Goal: Task Accomplishment & Management: Use online tool/utility

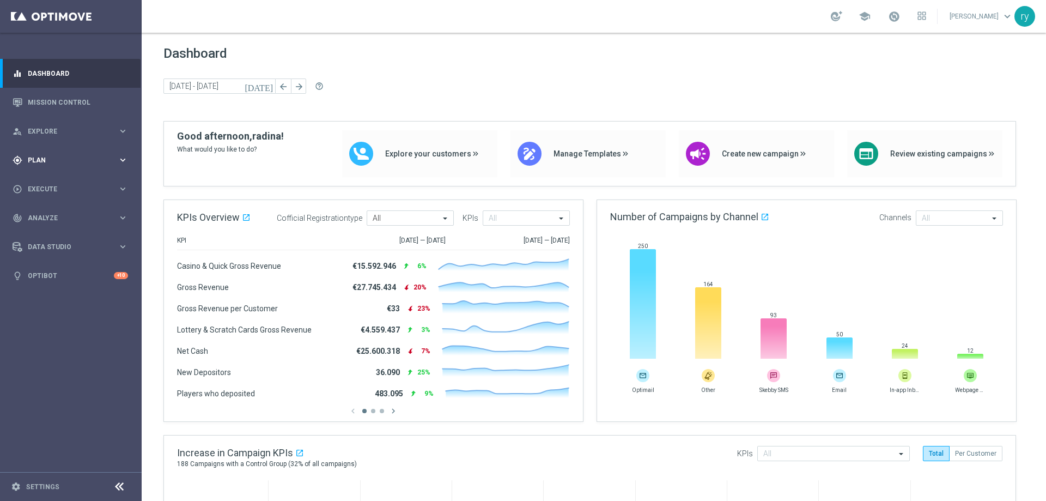
click at [123, 153] on div "gps_fixed Plan keyboard_arrow_right" at bounding box center [70, 160] width 141 height 29
click at [50, 214] on span "Templates" at bounding box center [68, 215] width 78 height 7
click at [56, 228] on link "Optimail" at bounding box center [74, 231] width 80 height 9
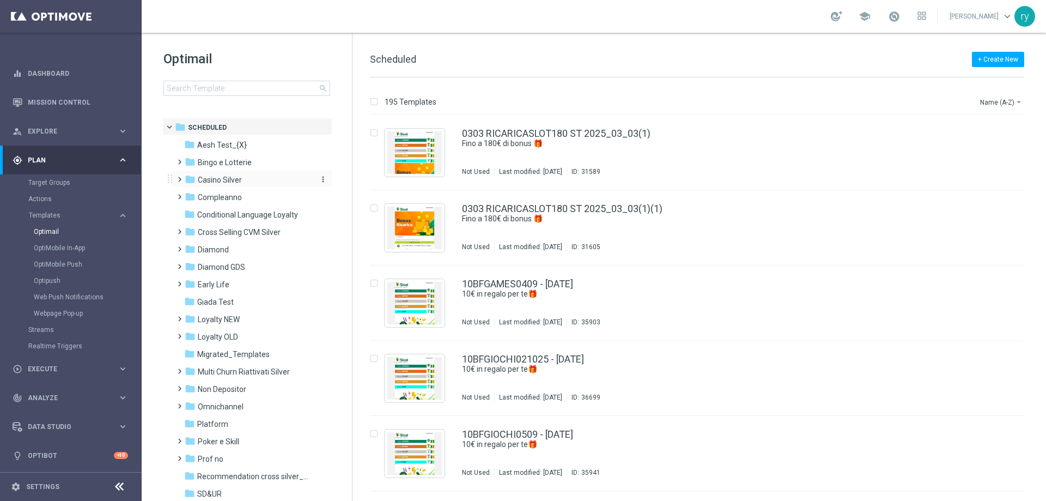
click at [215, 178] on span "Casino Silver" at bounding box center [220, 180] width 44 height 10
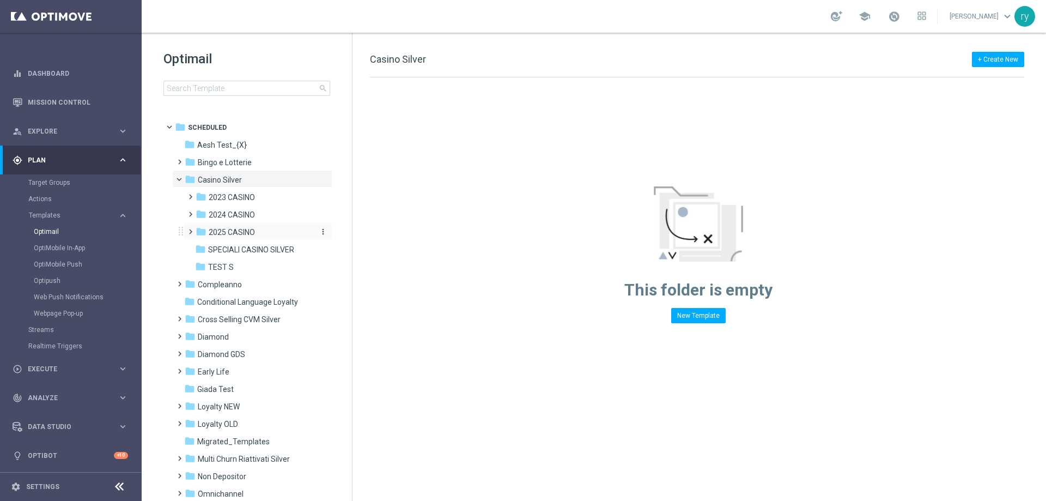
click at [250, 233] on span "2025 CASINO" at bounding box center [232, 232] width 46 height 10
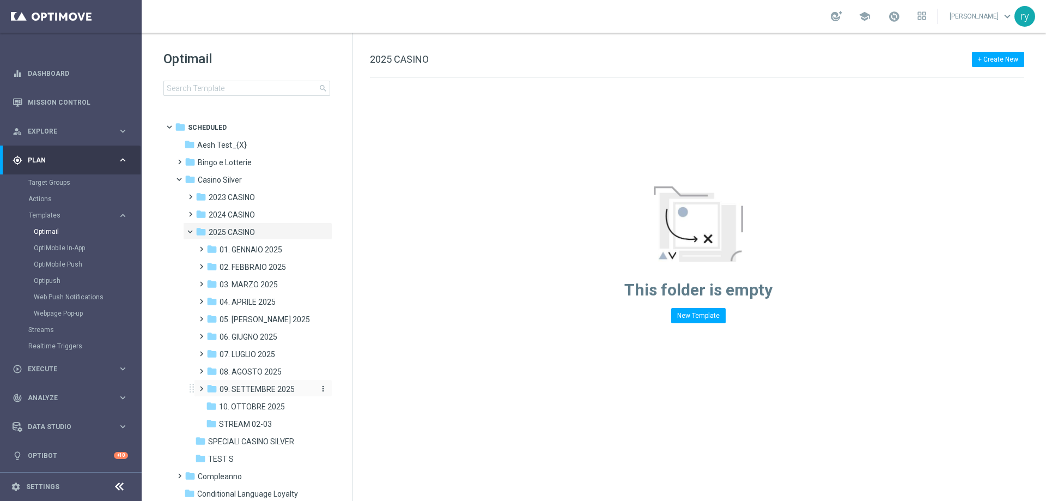
click at [249, 385] on span "09. SETTEMBRE 2025" at bounding box center [257, 389] width 75 height 10
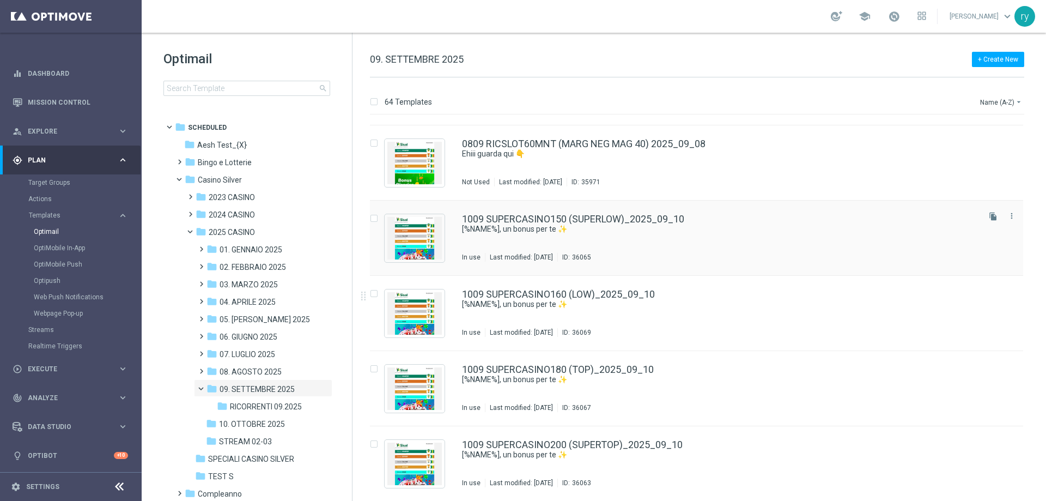
scroll to position [1466, 0]
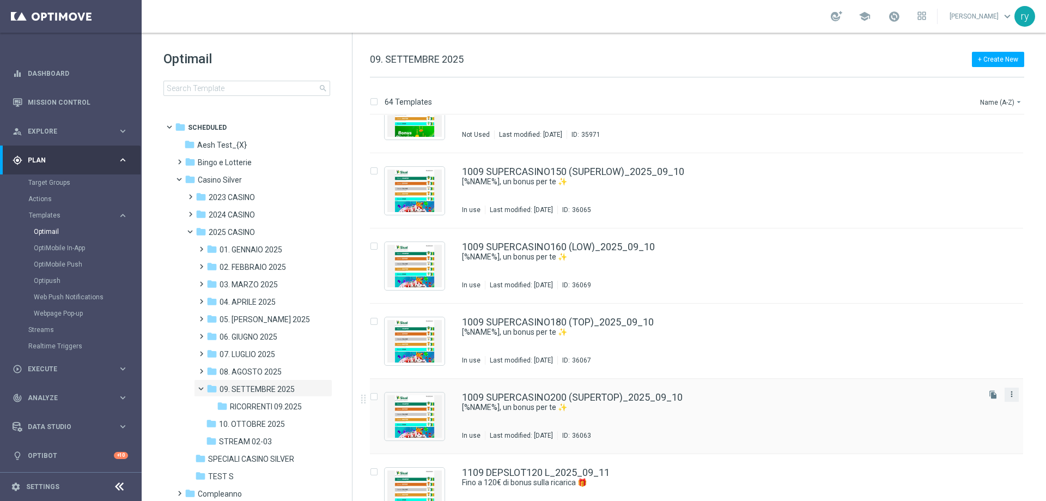
click at [1011, 393] on icon "more_vert" at bounding box center [1012, 394] width 9 height 9
click at [986, 423] on div "Copy To" at bounding box center [967, 421] width 66 height 8
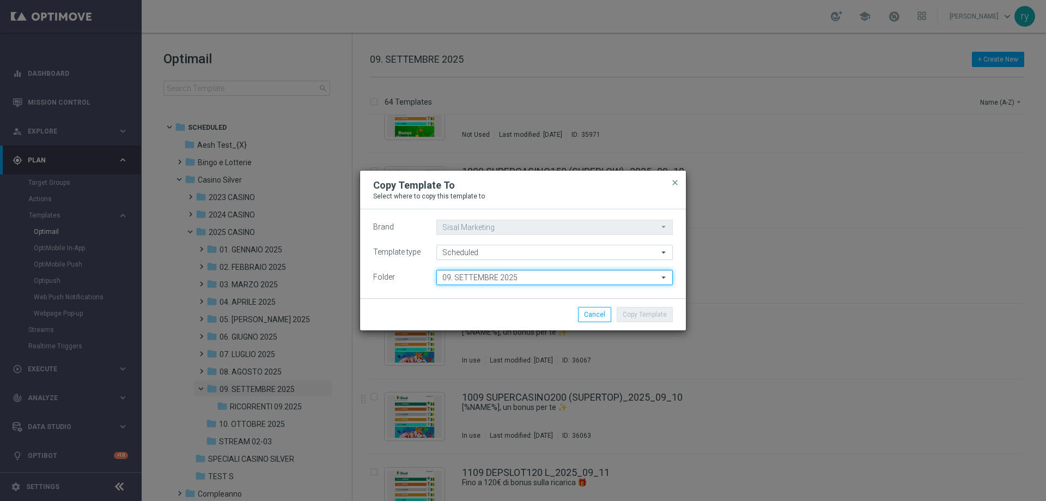
click at [452, 280] on input "09. SETTEMBRE 2025" at bounding box center [555, 277] width 237 height 15
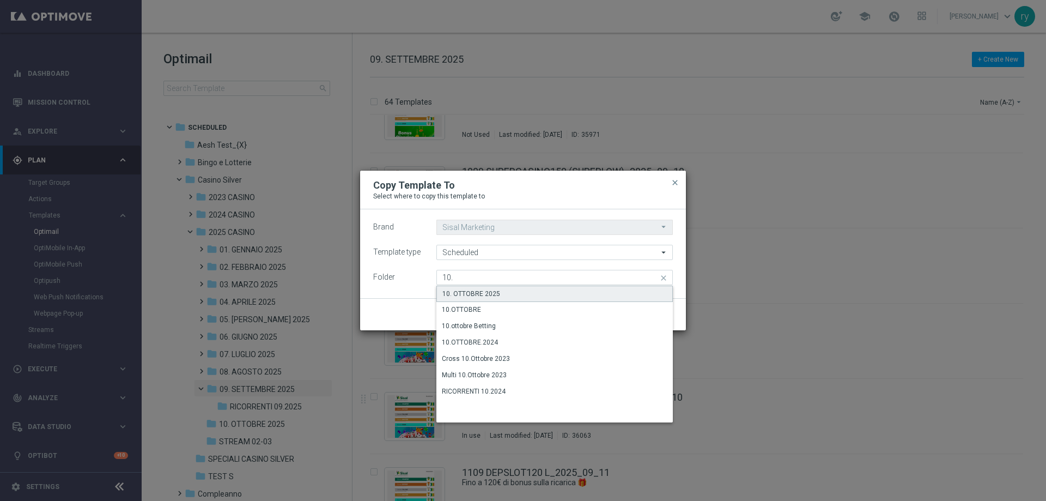
click at [465, 295] on div "10. OTTOBRE 2025" at bounding box center [472, 294] width 58 height 10
type input "10. OTTOBRE 2025"
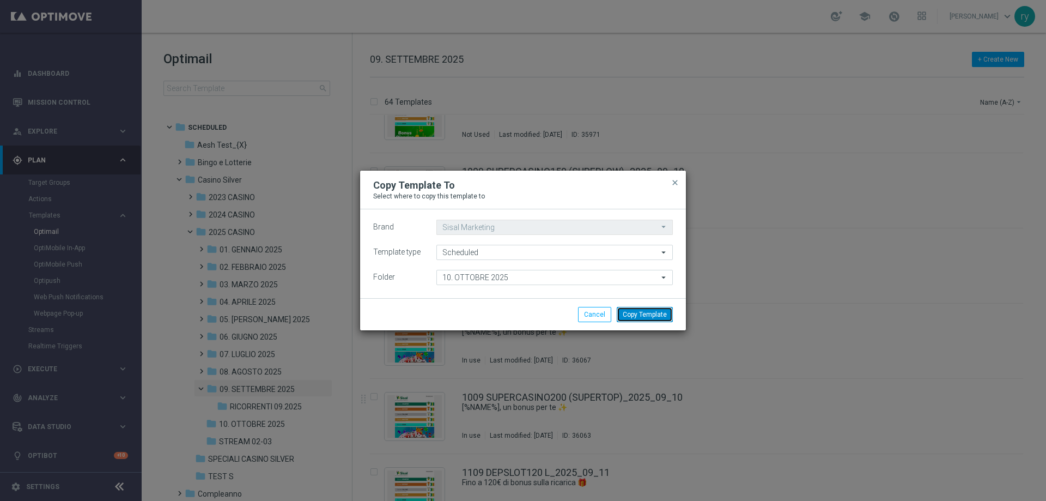
click at [625, 314] on button "Copy Template" at bounding box center [645, 314] width 56 height 15
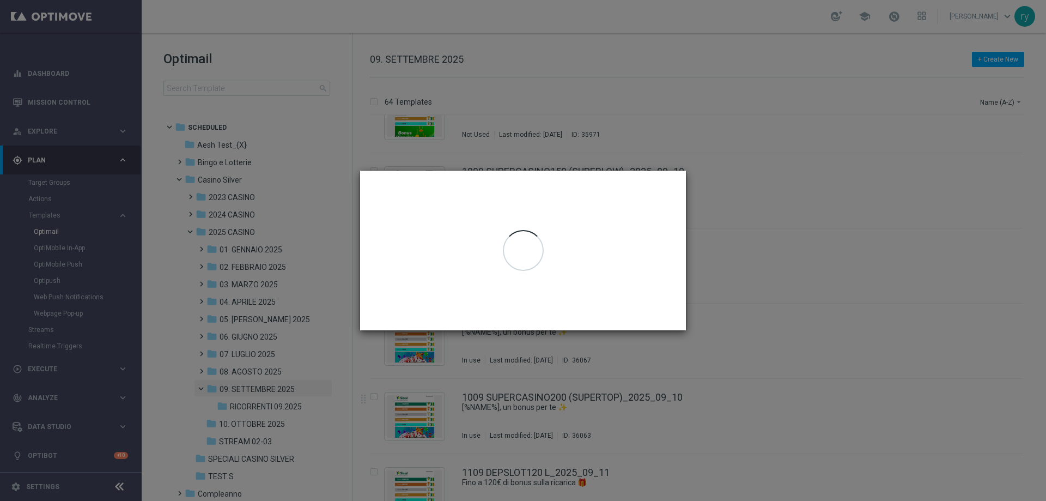
scroll to position [0, 0]
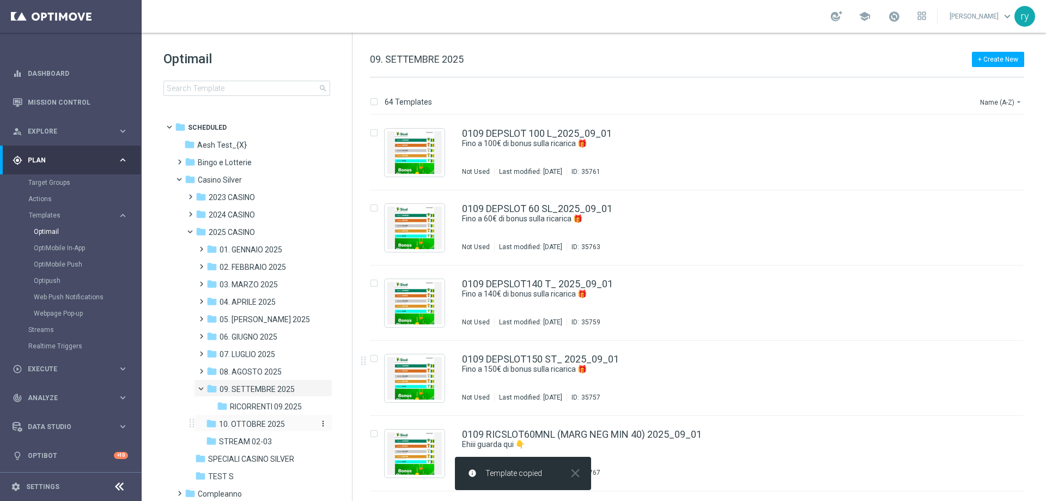
click at [282, 422] on span "10. OTTOBRE 2025" at bounding box center [252, 424] width 66 height 10
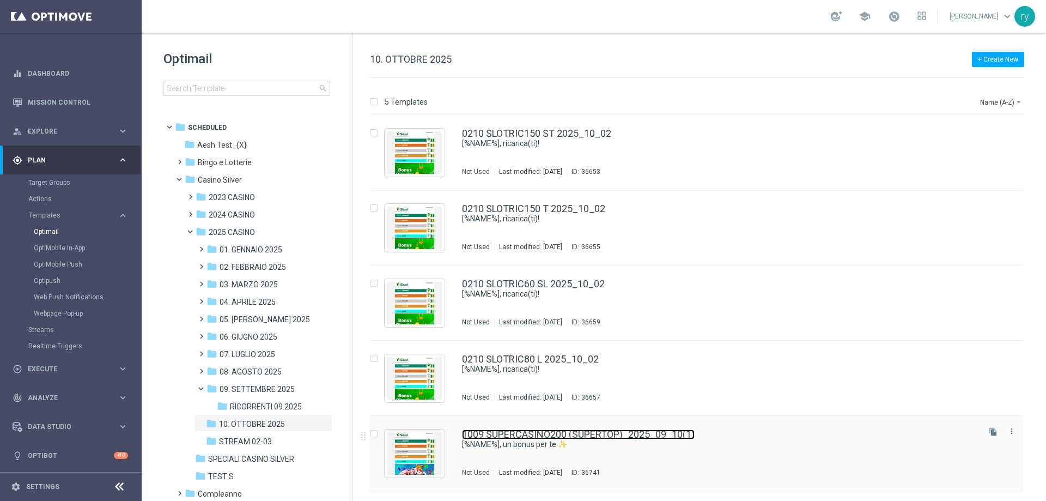
click at [587, 434] on link "1009 SUPERCASINO200 (SUPERTOP)_2025_09_10(1)" at bounding box center [578, 434] width 233 height 10
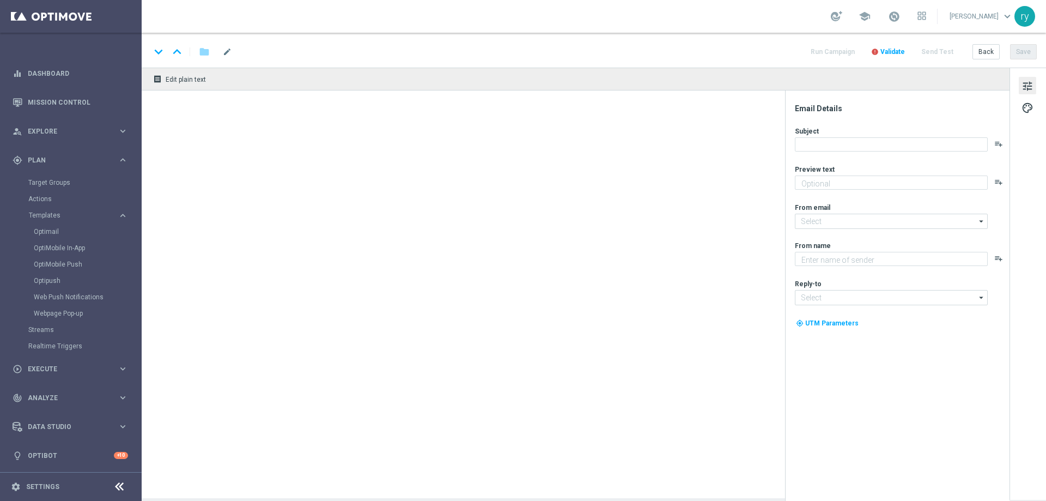
type textarea "Fino a 200€ di bonus"
type input "[EMAIL_ADDRESS][DOMAIN_NAME]"
type textarea "Sisal"
type input "[EMAIL_ADDRESS][DOMAIN_NAME]"
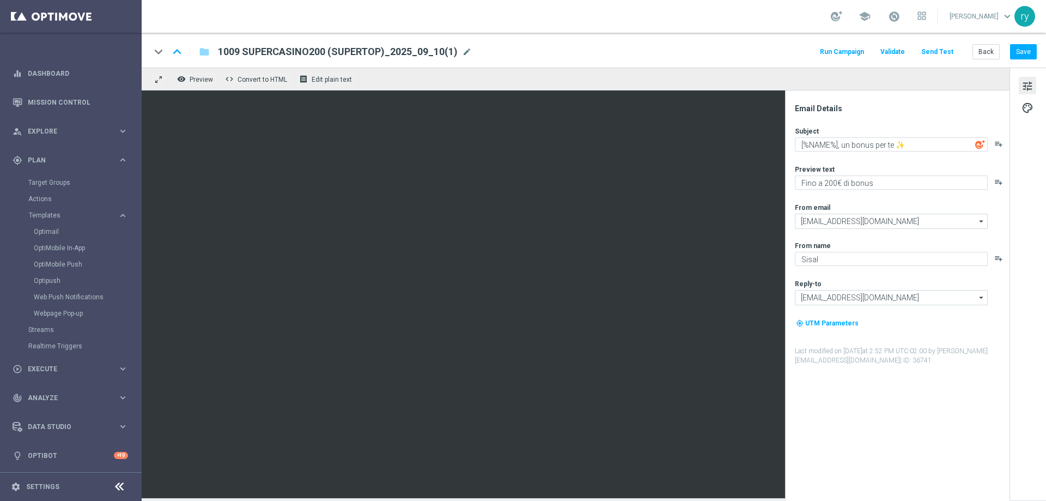
click at [298, 58] on div "1009 SUPERCASINO200 (SUPERTOP)_2025_09_10(1) mode_edit" at bounding box center [345, 52] width 254 height 14
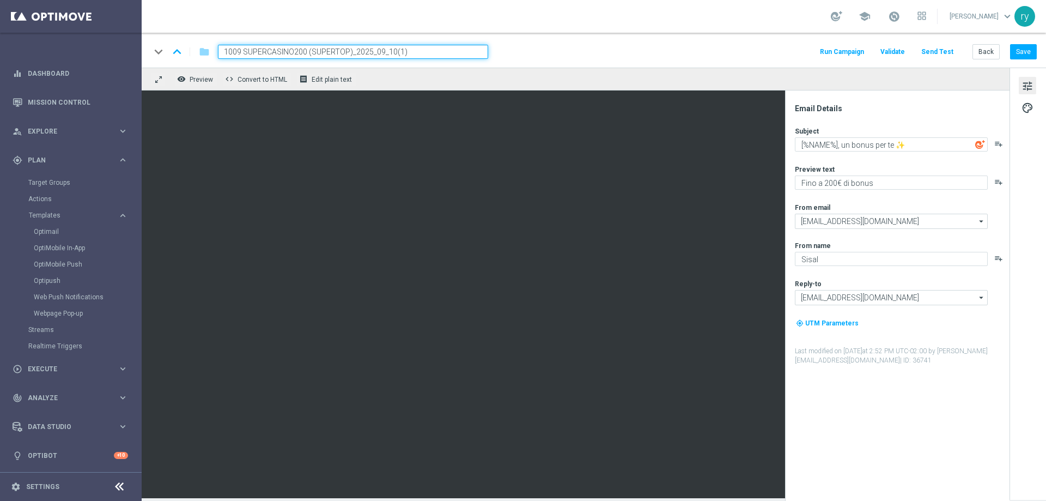
drag, startPoint x: 423, startPoint y: 51, endPoint x: 172, endPoint y: 51, distance: 251.2
click at [172, 51] on div "keyboard_arrow_down keyboard_arrow_up folder 1009 SUPERCASINO200 (SUPERTOP)_202…" at bounding box center [319, 52] width 338 height 14
paste input "0310 SUPERCASINO200"
click at [308, 52] on input "0310 SUPERCASINO200 2025_10_03" at bounding box center [353, 52] width 270 height 14
type input "0310 SUPERCASINO200 2025_10_03"
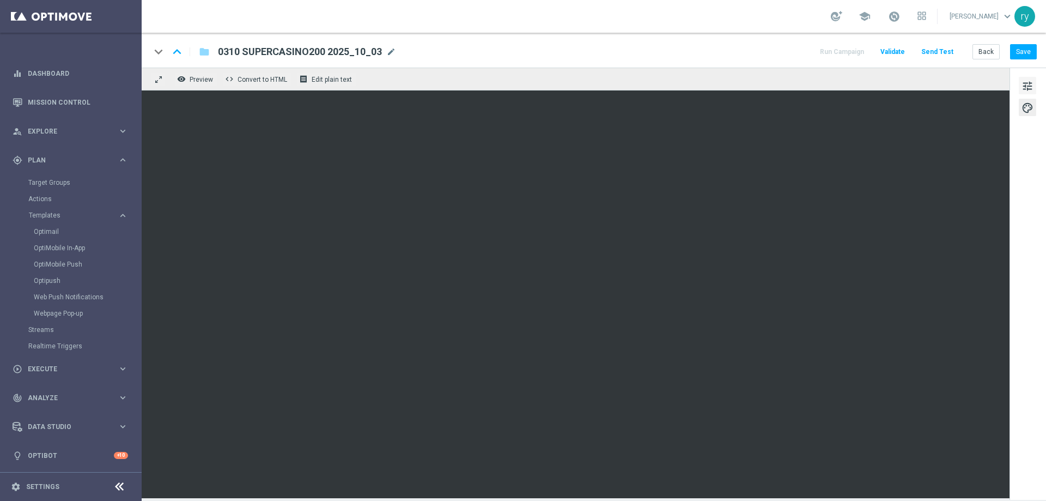
click at [1029, 85] on span "tune" at bounding box center [1028, 86] width 12 height 14
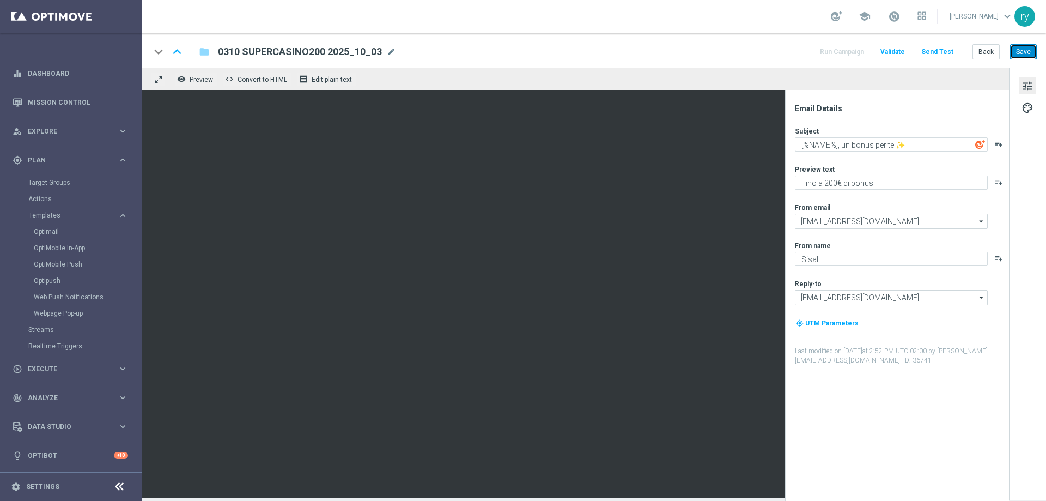
click at [1023, 58] on button "Save" at bounding box center [1023, 51] width 27 height 15
click at [994, 51] on button "Back" at bounding box center [986, 51] width 27 height 15
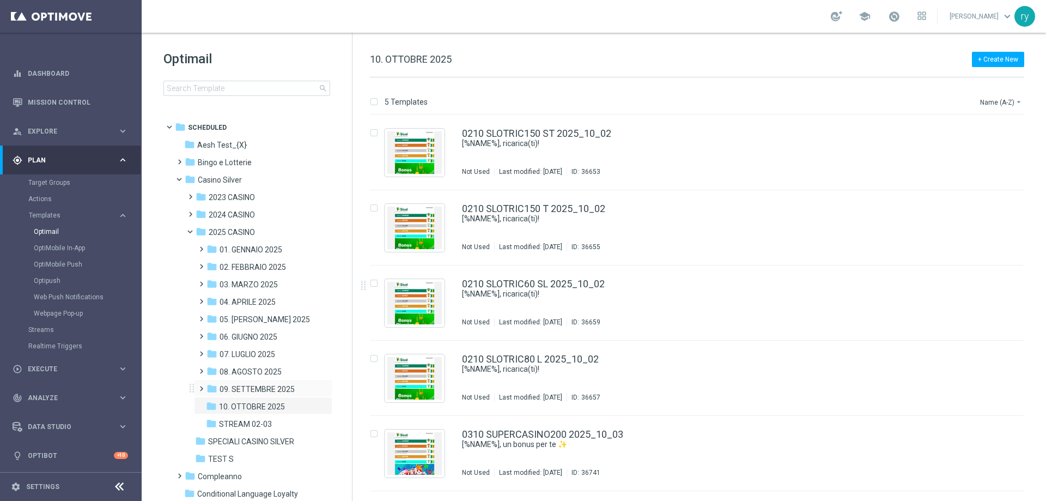
click at [273, 382] on div "folder 09. SETTEMBRE 2025 more_vert" at bounding box center [263, 387] width 138 height 17
click at [286, 390] on span "09. SETTEMBRE 2025" at bounding box center [257, 389] width 75 height 10
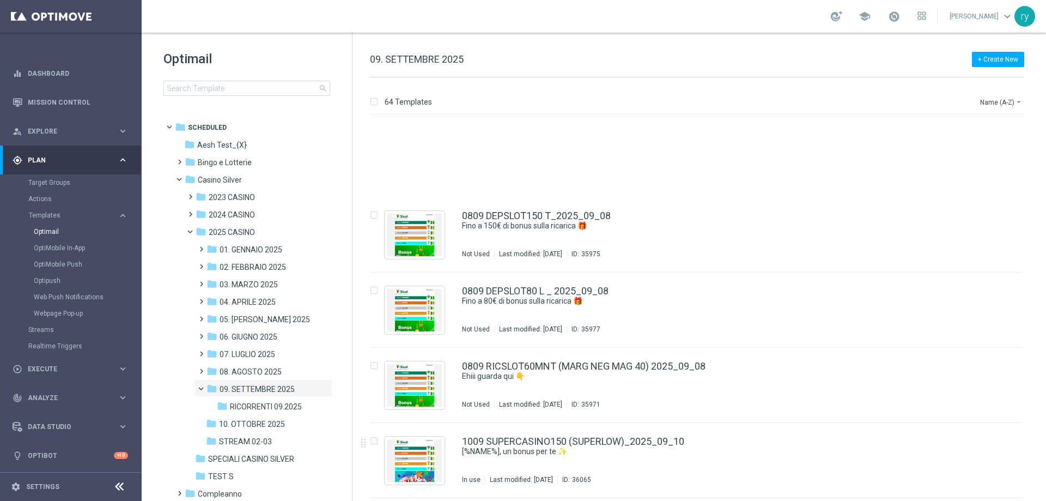
scroll to position [1362, 0]
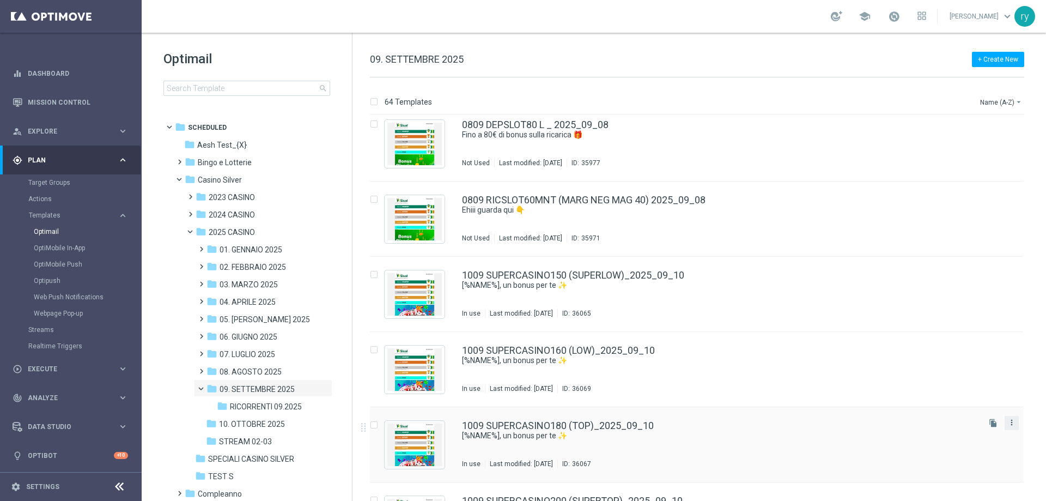
click at [1009, 423] on icon "more_vert" at bounding box center [1012, 422] width 9 height 9
click at [962, 448] on div "Copy To" at bounding box center [967, 450] width 66 height 8
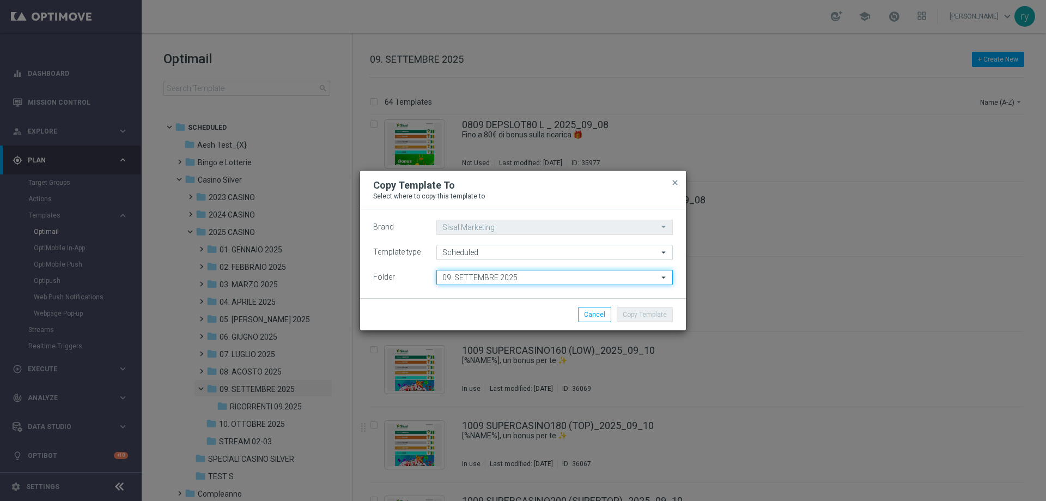
click at [563, 281] on input "09. SETTEMBRE 2025" at bounding box center [555, 277] width 237 height 15
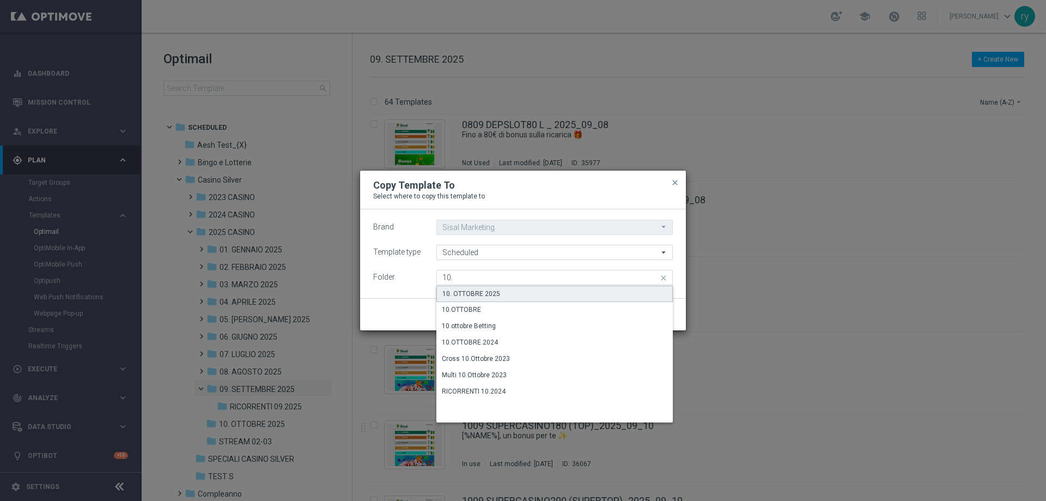
click at [531, 288] on div "10. OTTOBRE 2025" at bounding box center [555, 294] width 237 height 16
type input "10. OTTOBRE 2025"
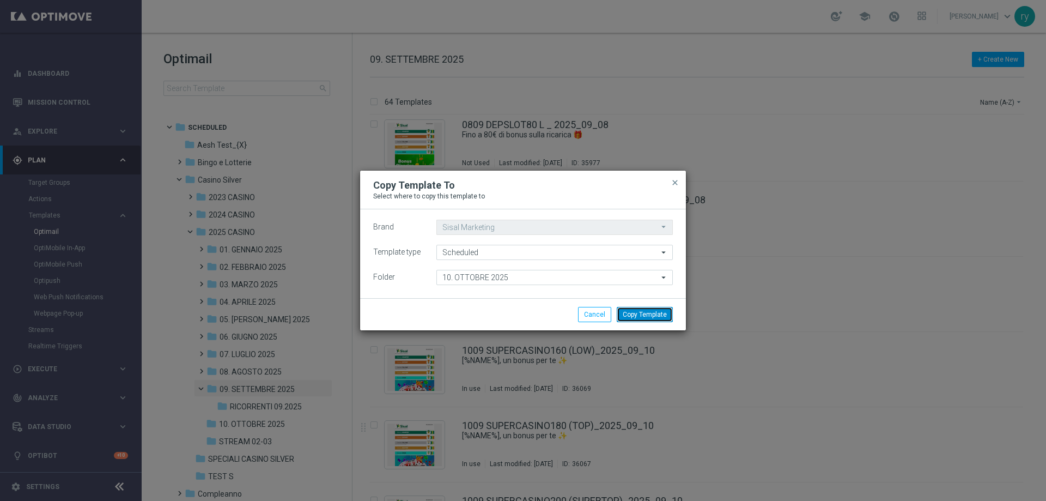
click at [632, 317] on button "Copy Template" at bounding box center [645, 314] width 56 height 15
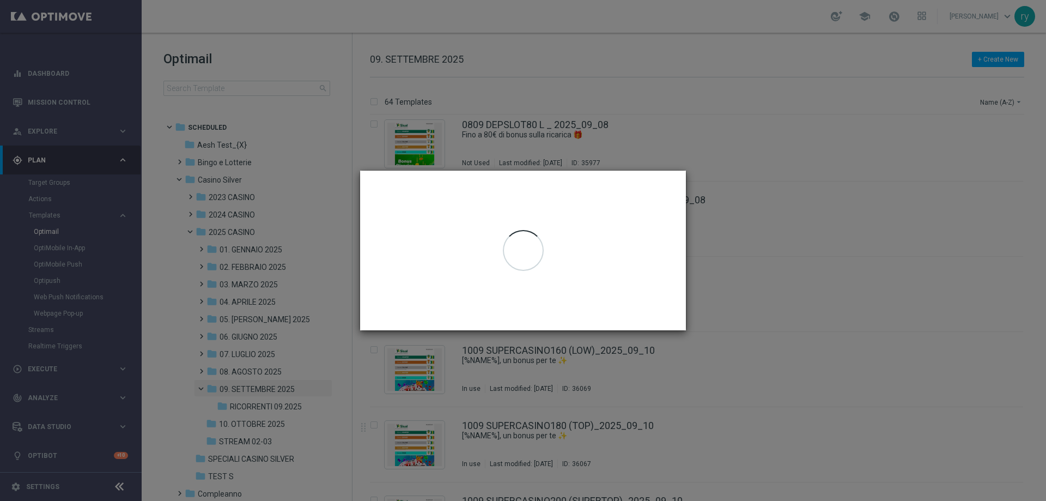
scroll to position [0, 0]
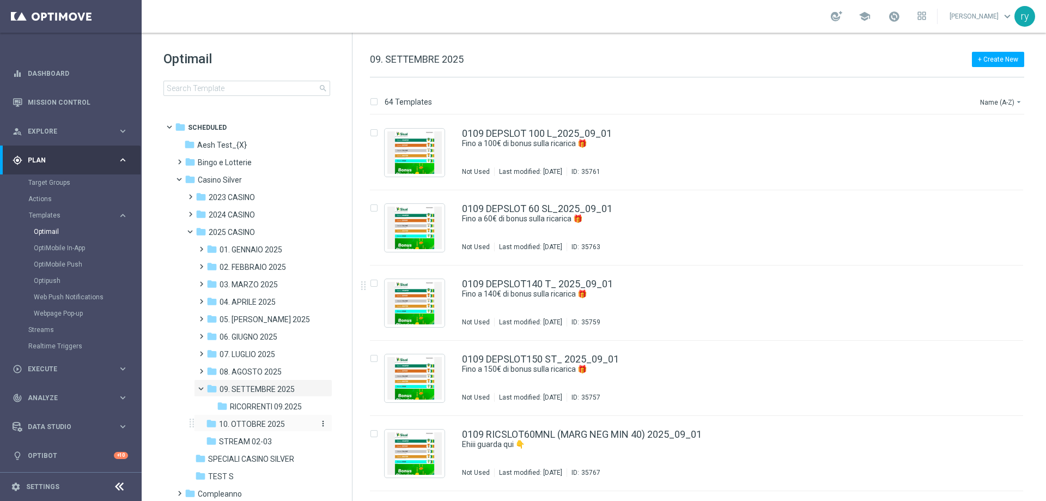
click at [253, 421] on span "10. OTTOBRE 2025" at bounding box center [252, 424] width 66 height 10
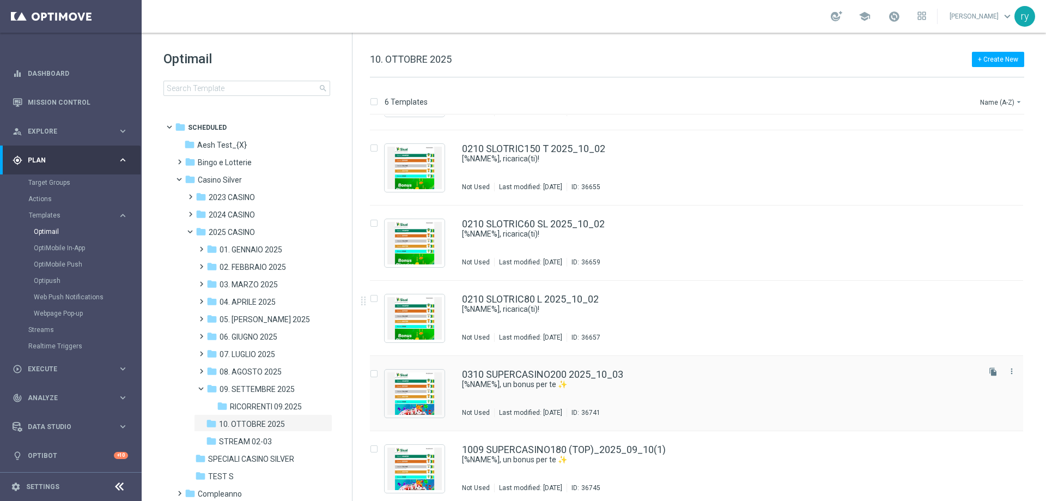
scroll to position [65, 0]
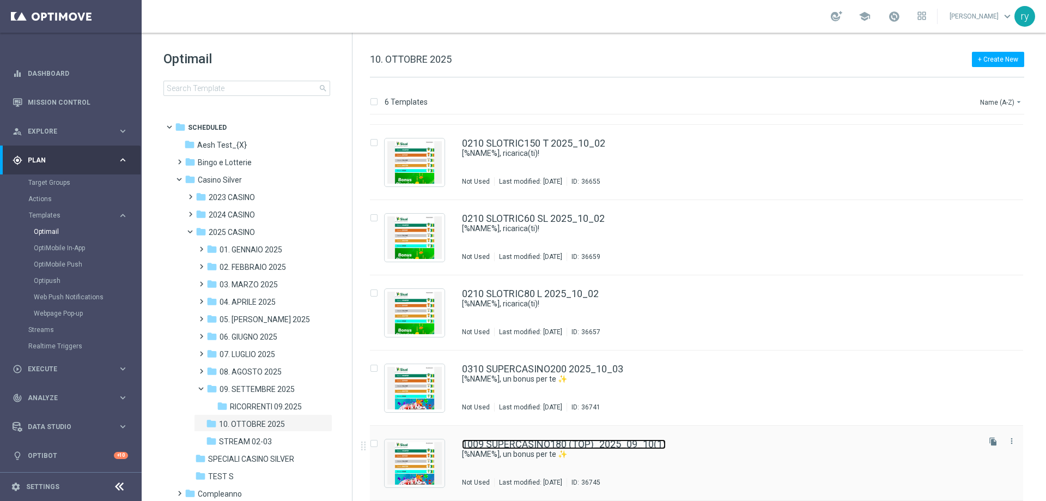
click at [590, 443] on link "1009 SUPERCASINO180 (TOP)_2025_09_10(1)" at bounding box center [564, 444] width 204 height 10
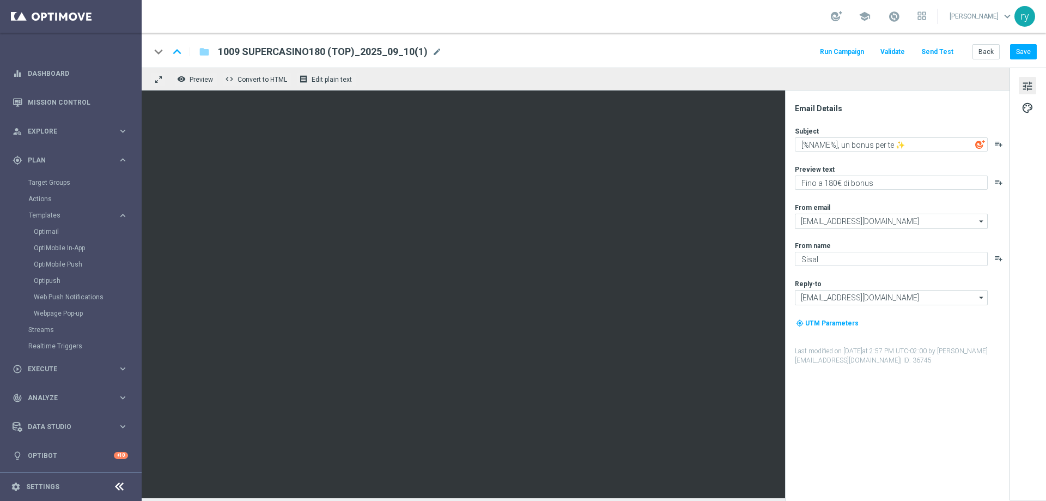
click at [286, 56] on span "1009 SUPERCASINO180 (TOP)_2025_09_10(1)" at bounding box center [323, 51] width 210 height 13
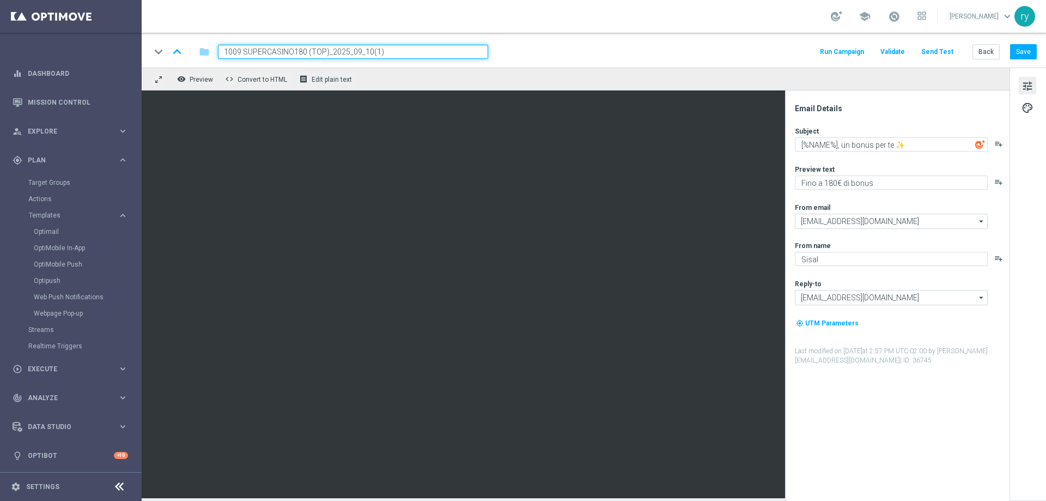
drag, startPoint x: 420, startPoint y: 46, endPoint x: 169, endPoint y: 60, distance: 251.1
click at [169, 59] on div "keyboard_arrow_down keyboard_arrow_up folder 1009 SUPERCASINO180 (TOP)_2025_09_…" at bounding box center [319, 52] width 338 height 14
paste input "0310 SUPERCASINO200T"
type input "0310 SUPERCASINO200T 2025_10_03"
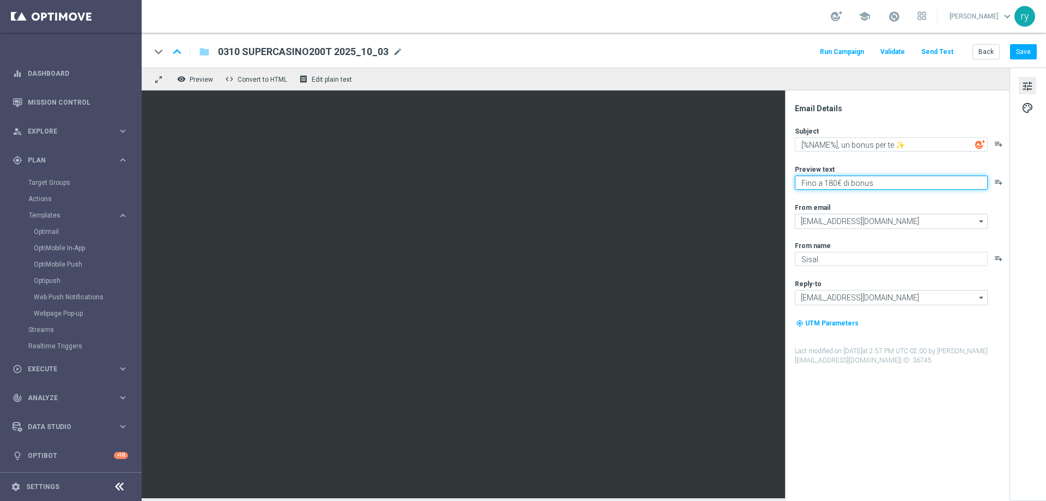
drag, startPoint x: 832, startPoint y: 181, endPoint x: 825, endPoint y: 183, distance: 6.9
click at [825, 183] on textarea "Fino a 180€ di bonus" at bounding box center [891, 182] width 193 height 14
type textarea "Fino a 200€ di bonus"
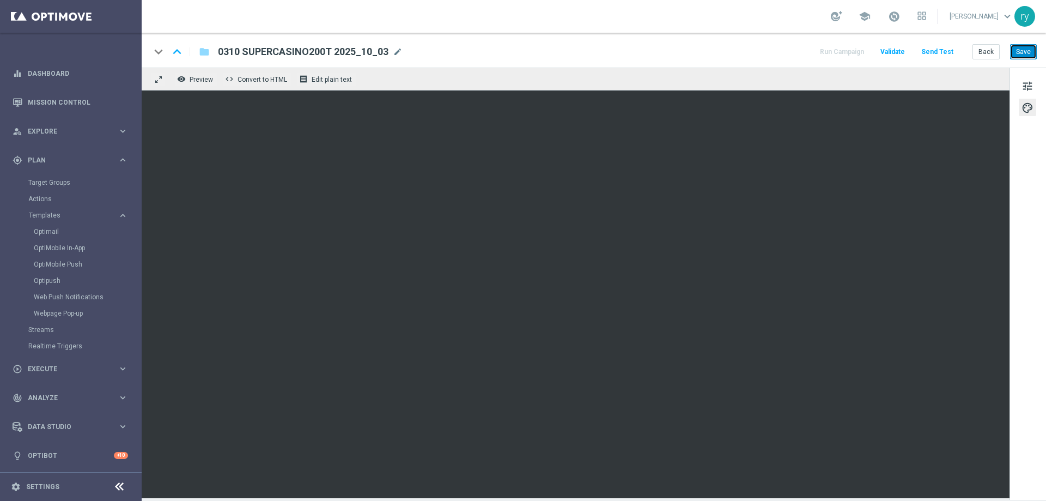
click at [1029, 54] on button "Save" at bounding box center [1023, 51] width 27 height 15
click at [994, 51] on button "Back" at bounding box center [986, 51] width 27 height 15
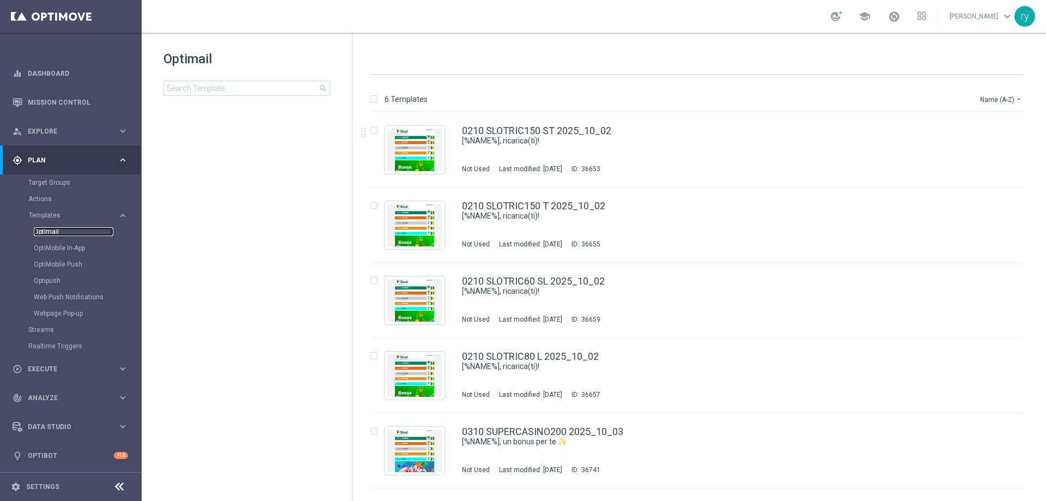
click at [57, 230] on link "Optimail" at bounding box center [74, 231] width 80 height 9
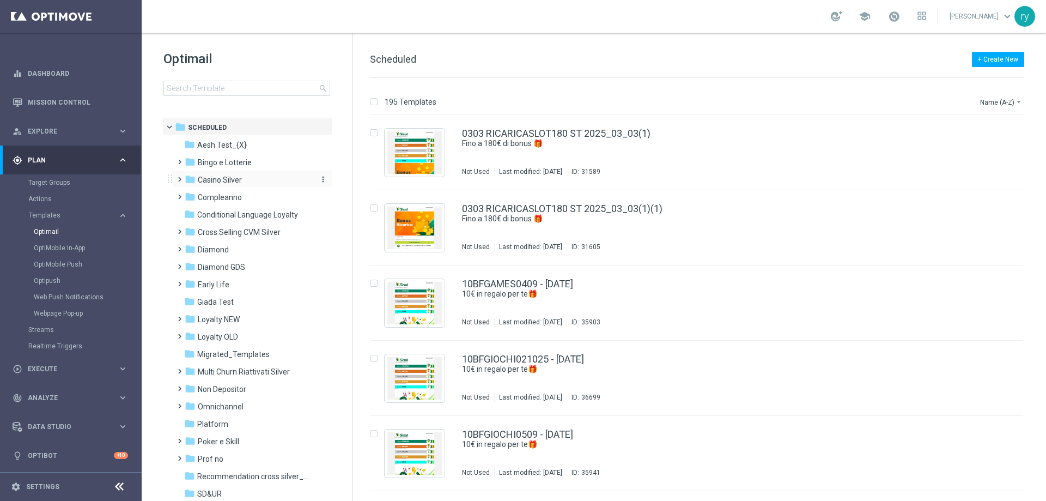
click at [232, 184] on span "Casino Silver" at bounding box center [220, 180] width 44 height 10
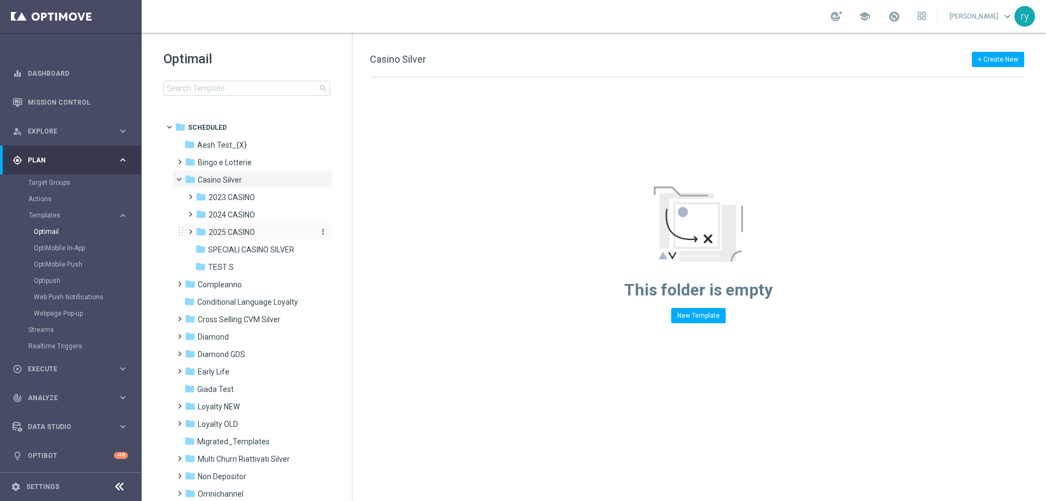
click at [237, 227] on span "2025 CASINO" at bounding box center [232, 232] width 46 height 10
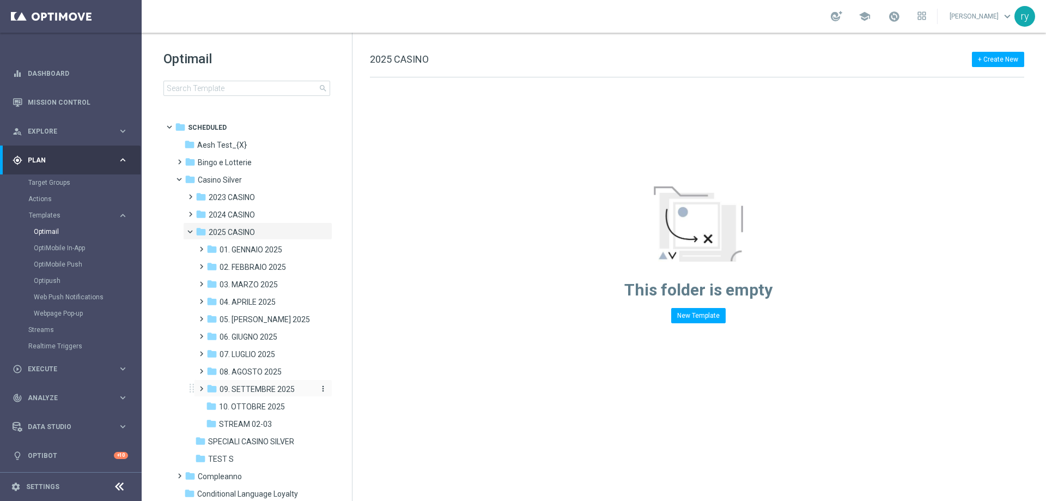
click at [254, 387] on span "09. SETTEMBRE 2025" at bounding box center [257, 389] width 75 height 10
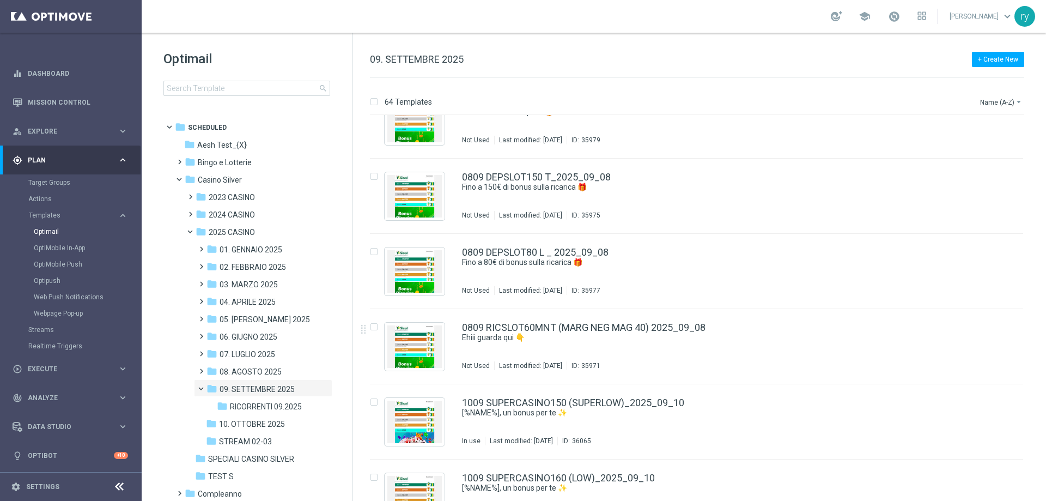
scroll to position [1302, 0]
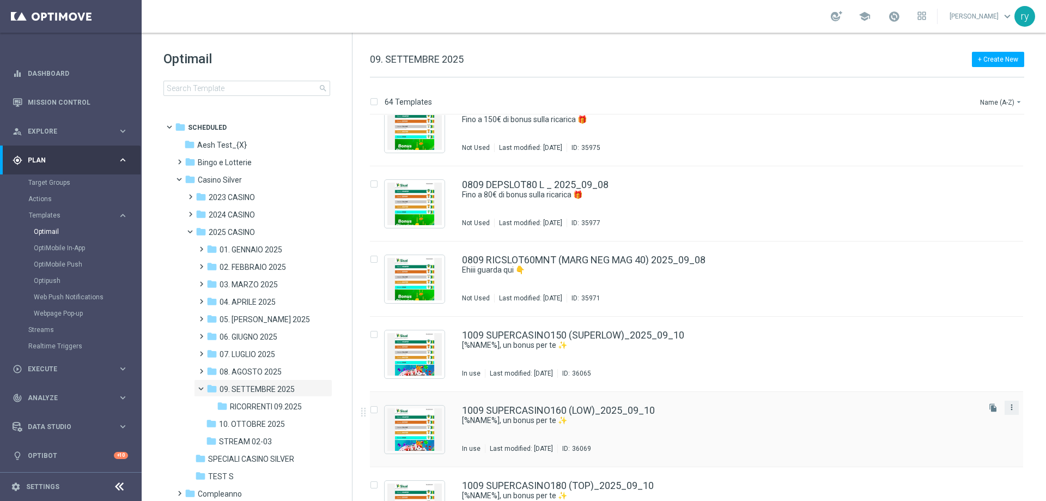
click at [1009, 407] on icon "more_vert" at bounding box center [1012, 407] width 9 height 9
click at [966, 431] on div "Copy To" at bounding box center [967, 435] width 66 height 8
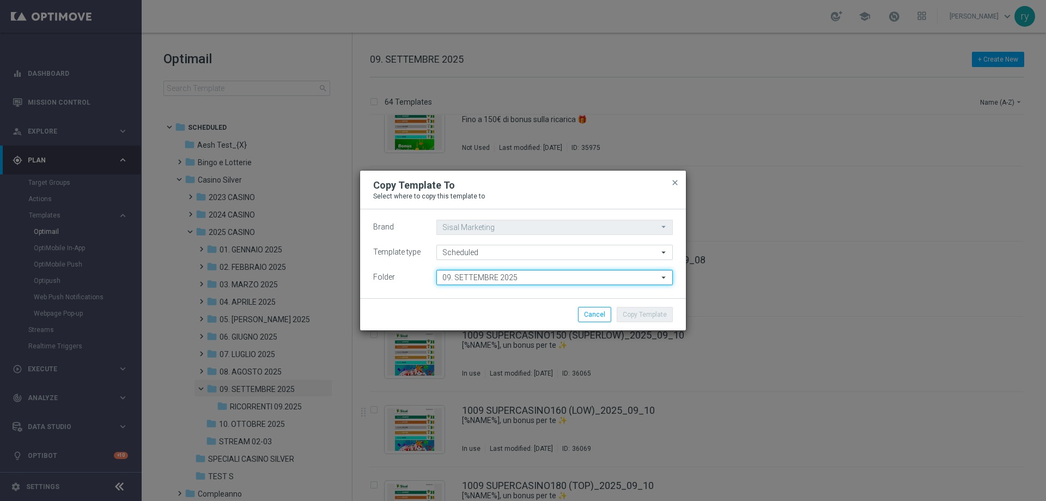
click at [543, 277] on input "09. SETTEMBRE 2025" at bounding box center [555, 277] width 237 height 15
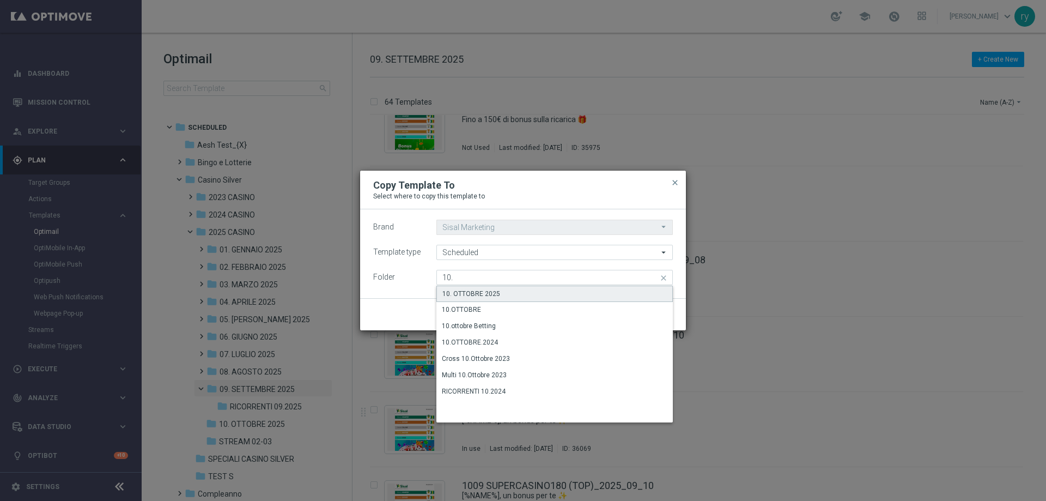
click at [544, 287] on div "10. OTTOBRE 2025" at bounding box center [555, 294] width 237 height 16
type input "10. OTTOBRE 2025"
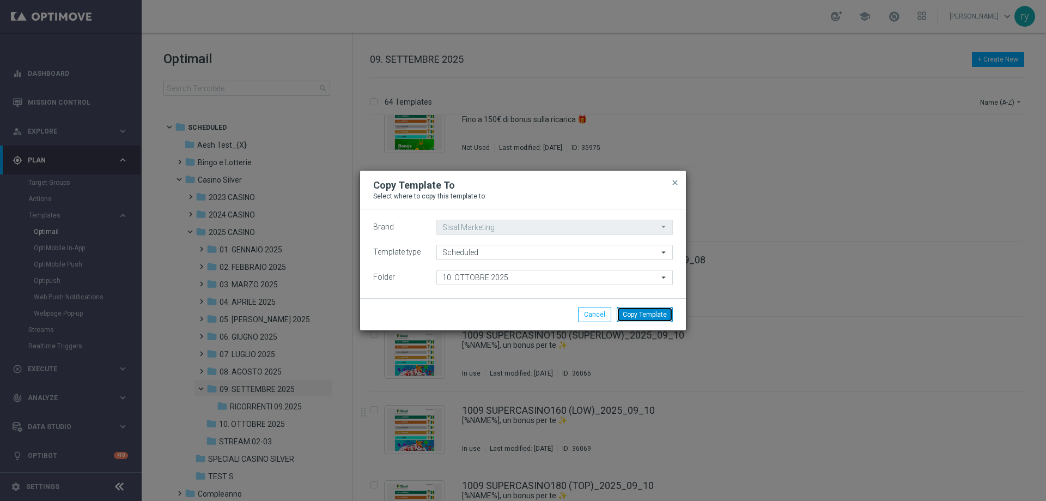
click at [666, 317] on button "Copy Template" at bounding box center [645, 314] width 56 height 15
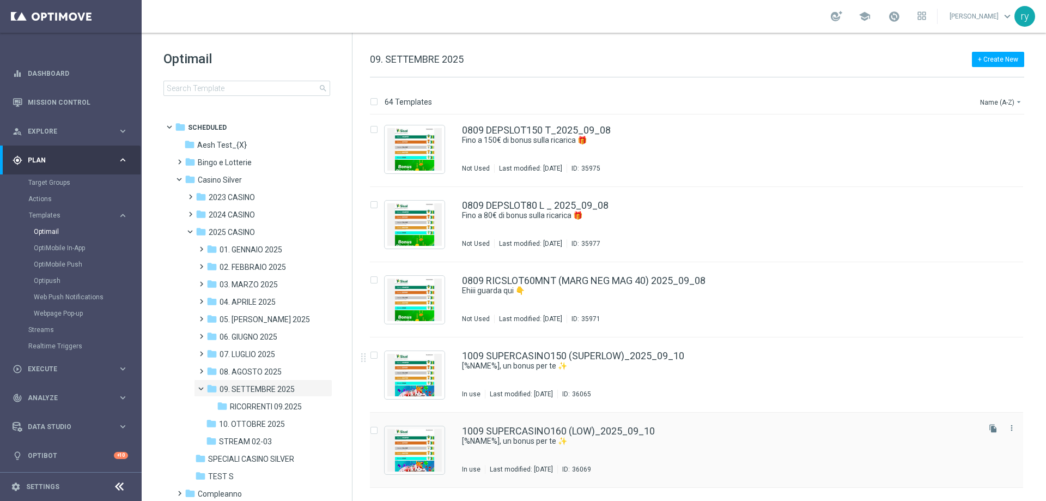
scroll to position [1248, 0]
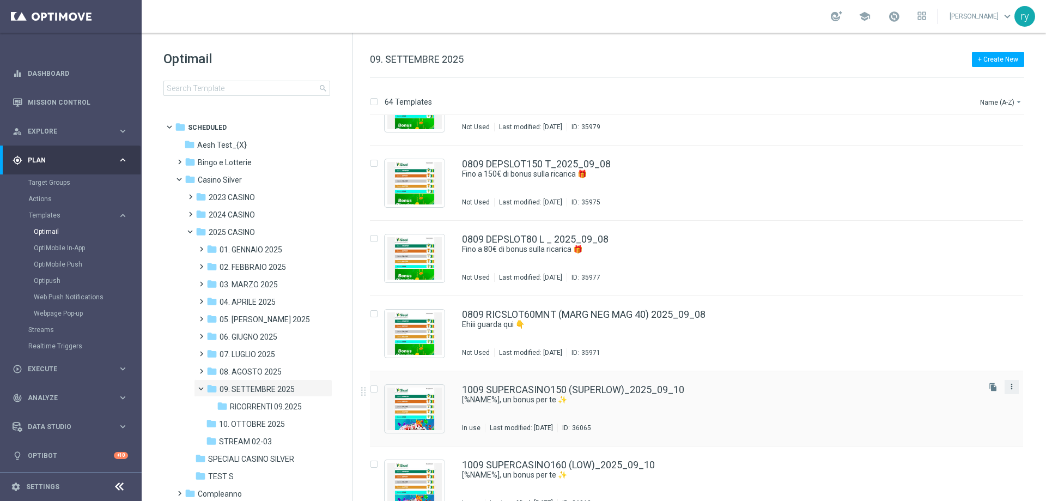
click at [1011, 384] on icon "more_vert" at bounding box center [1012, 386] width 9 height 9
click at [963, 406] on div "drive_file_move Copy To" at bounding box center [960, 413] width 87 height 15
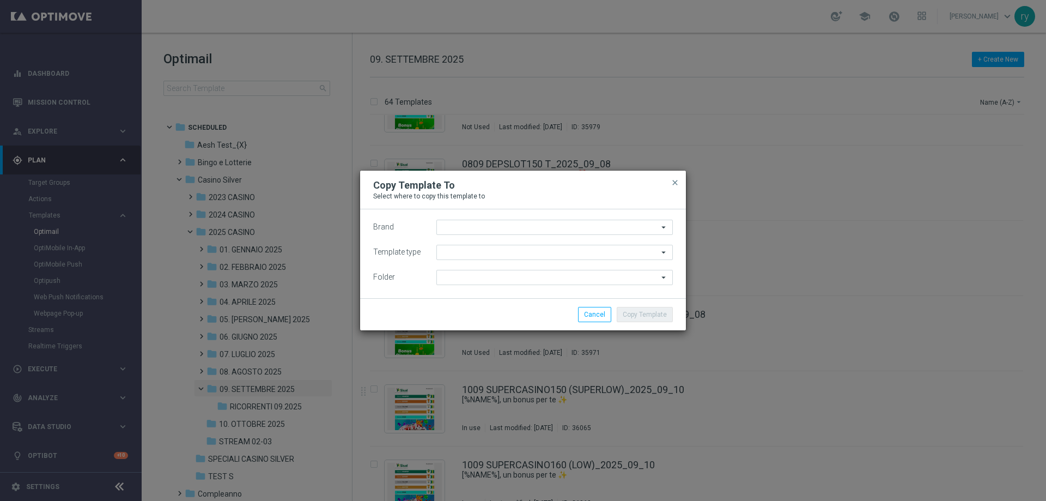
type input "Sisal Marketing"
type input "Scheduled"
type input "09. SETTEMBRE 2025"
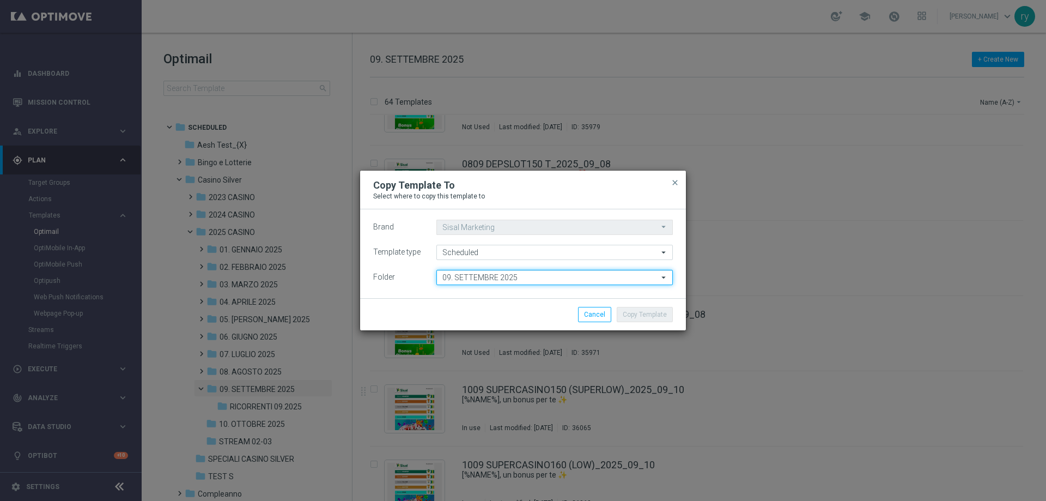
click at [567, 279] on input "09. SETTEMBRE 2025" at bounding box center [555, 277] width 237 height 15
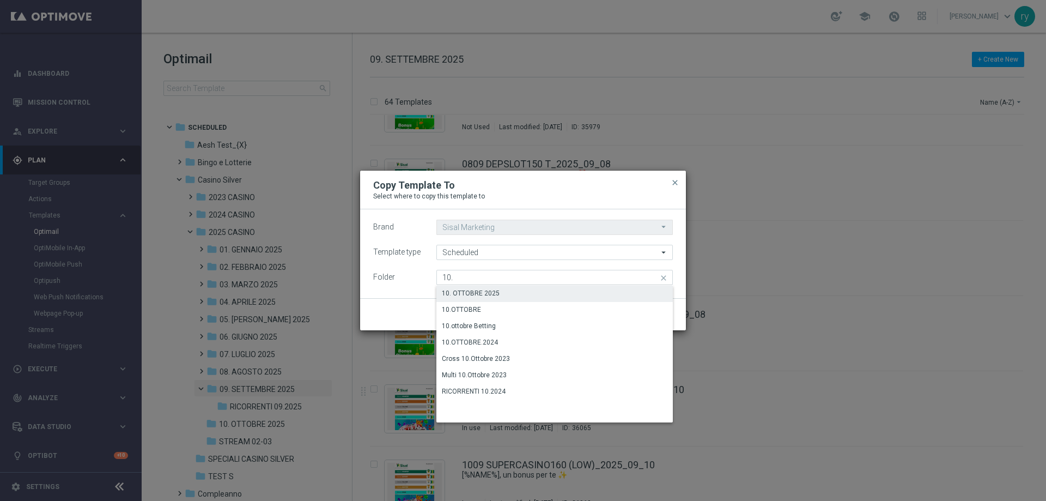
click at [566, 288] on div "10. OTTOBRE 2025" at bounding box center [555, 293] width 237 height 15
type input "10. OTTOBRE 2025"
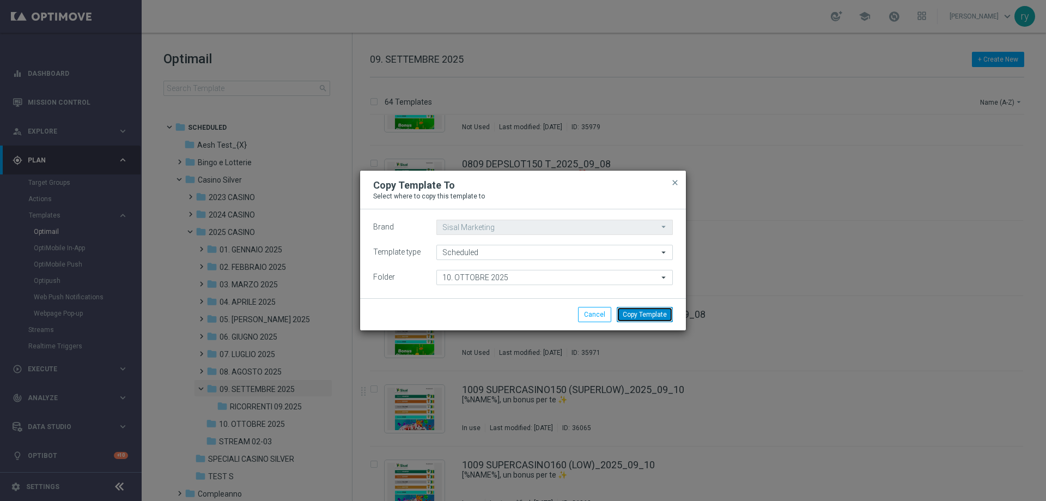
click at [639, 315] on button "Copy Template" at bounding box center [645, 314] width 56 height 15
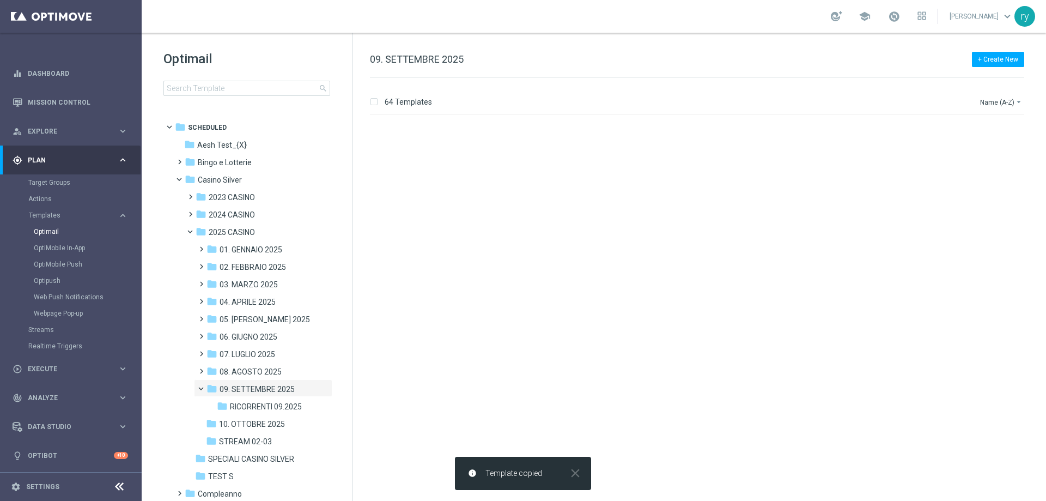
scroll to position [0, 0]
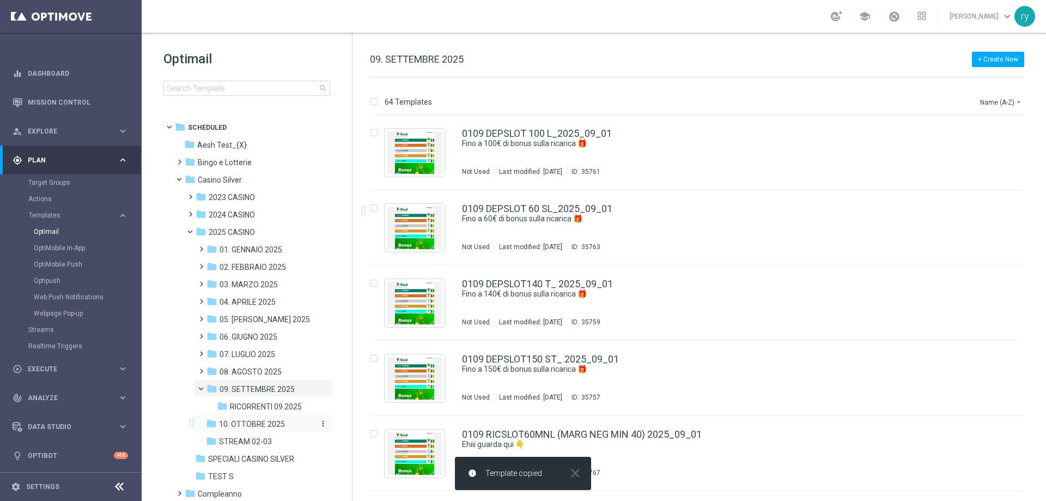
click at [245, 423] on span "10. OTTOBRE 2025" at bounding box center [252, 424] width 66 height 10
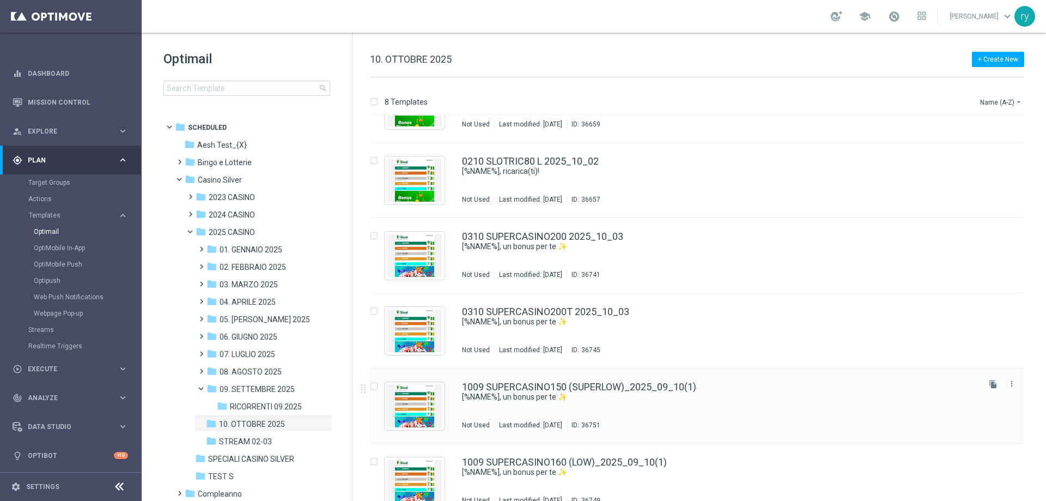
scroll to position [216, 0]
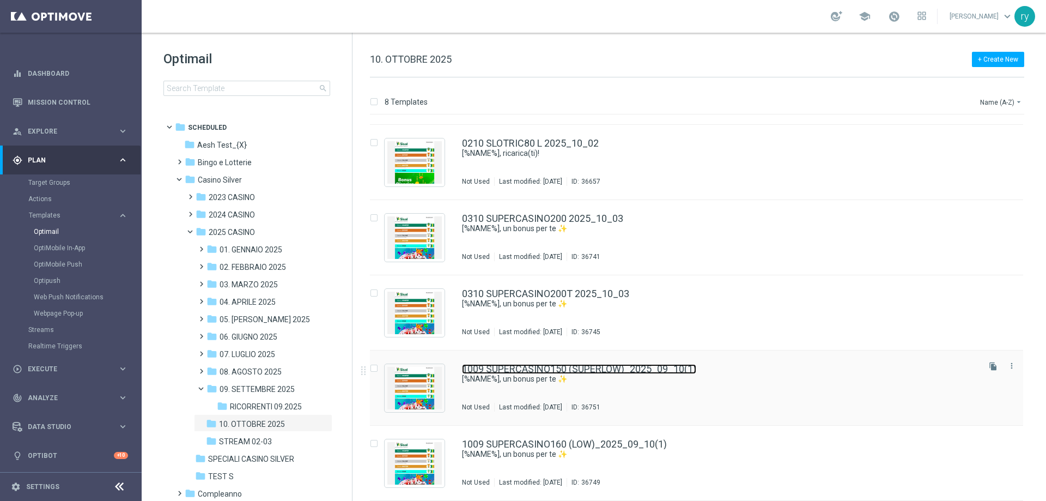
click at [628, 369] on link "1009 SUPERCASINO150 (SUPERLOW)_2025_09_10(1)" at bounding box center [579, 369] width 234 height 10
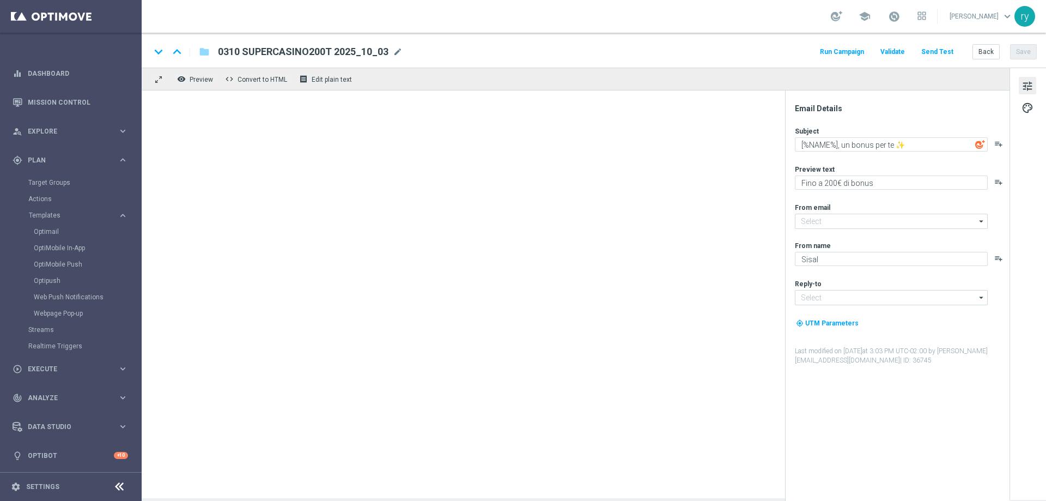
type input "[EMAIL_ADDRESS][DOMAIN_NAME]"
type textarea "​[%NAME%], un bonus per te ✨"
type textarea "Fino a 150€ di bonus"
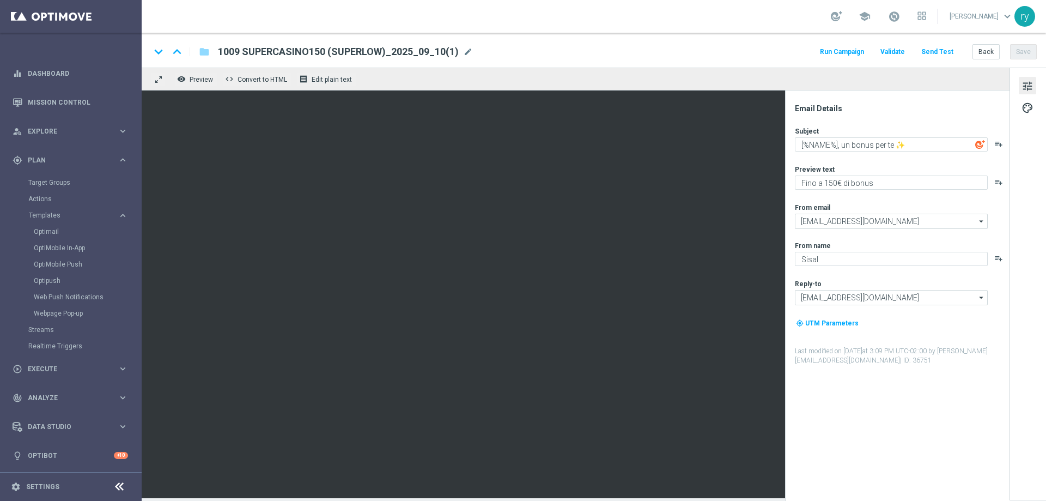
click at [431, 57] on span "1009 SUPERCASINO150 (SUPERLOW)_2025_09_10(1)" at bounding box center [338, 51] width 241 height 13
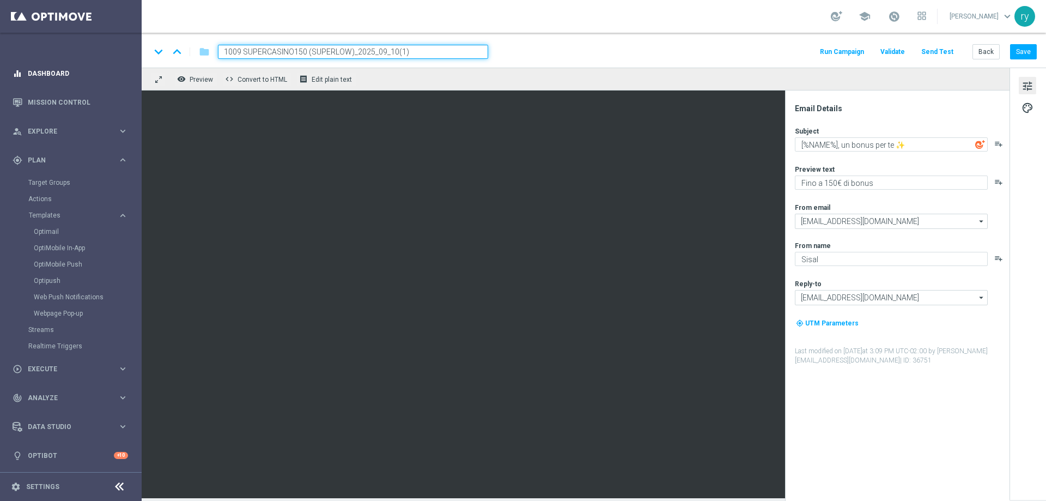
drag, startPoint x: 448, startPoint y: 50, endPoint x: 138, endPoint y: 69, distance: 311.2
click at [138, 69] on main "equalizer Dashboard Mission Control" at bounding box center [523, 250] width 1046 height 501
paste input "0310 SUPERCASINO180"
type input "0310 SUPERCASINO180 2025_10_03"
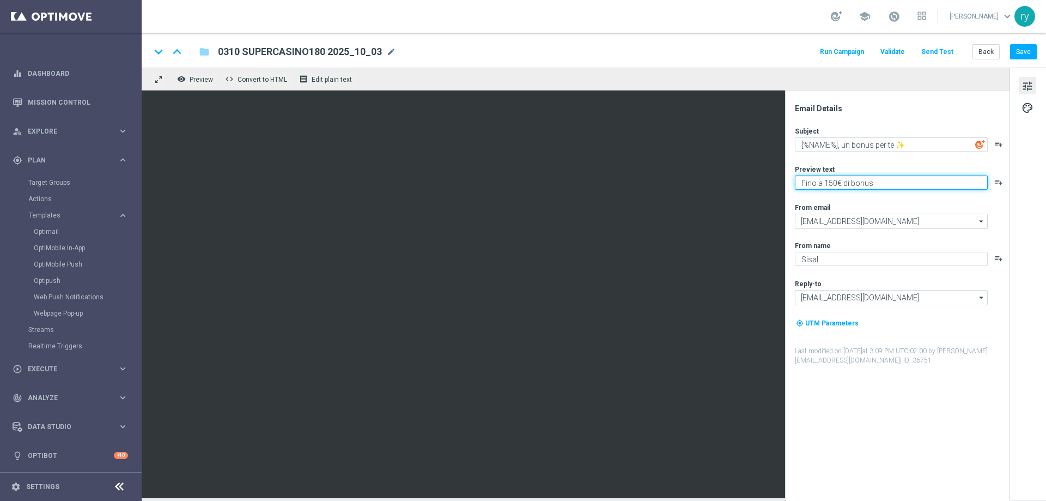
drag, startPoint x: 835, startPoint y: 180, endPoint x: 828, endPoint y: 181, distance: 7.1
click at [828, 181] on textarea "Fino a 150€ di bonus" at bounding box center [891, 182] width 193 height 14
type textarea "Fino a 180€ di bonus"
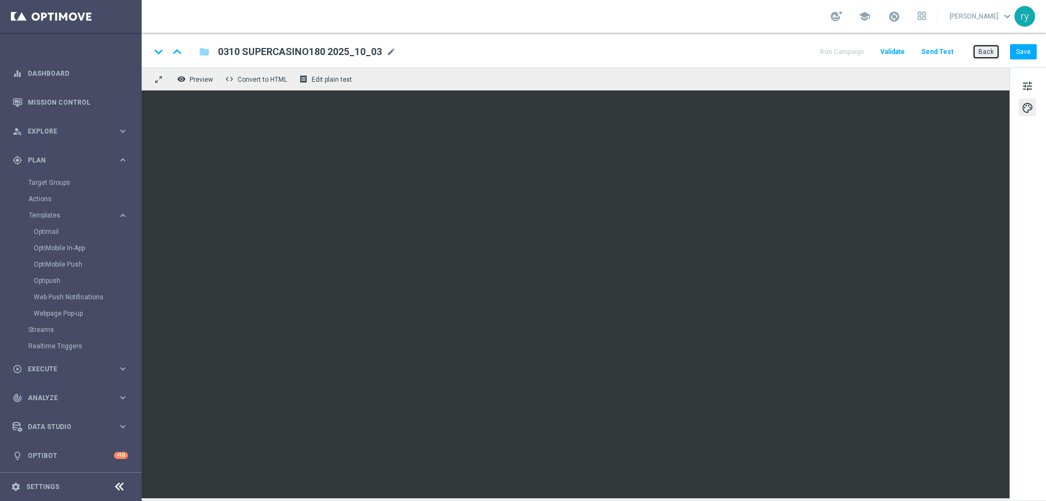
click at [978, 56] on button "Back" at bounding box center [986, 51] width 27 height 15
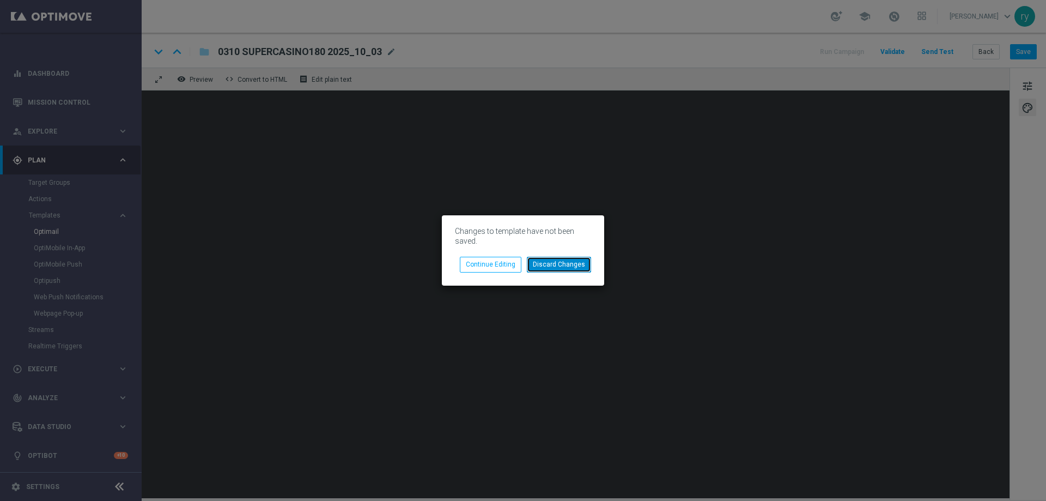
click at [542, 268] on button "Discard Changes" at bounding box center [559, 264] width 64 height 15
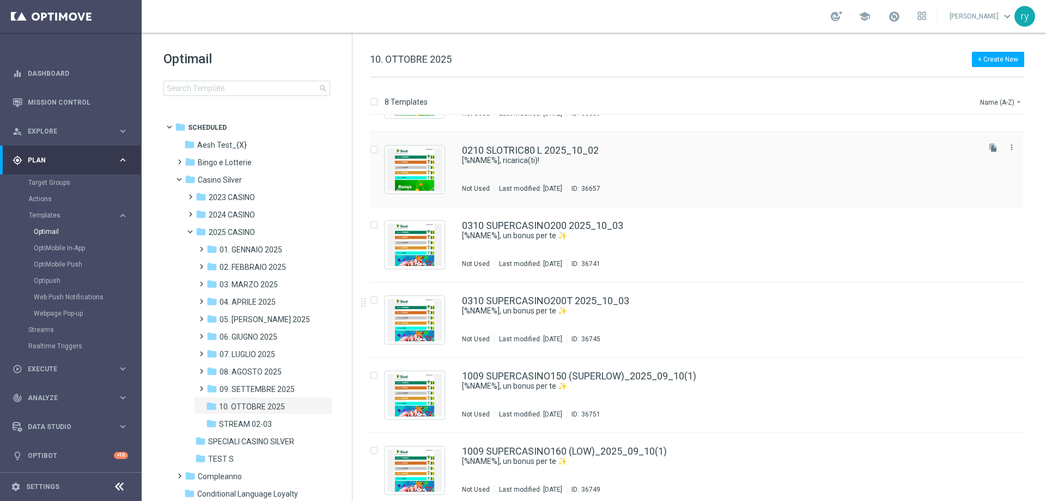
scroll to position [216, 0]
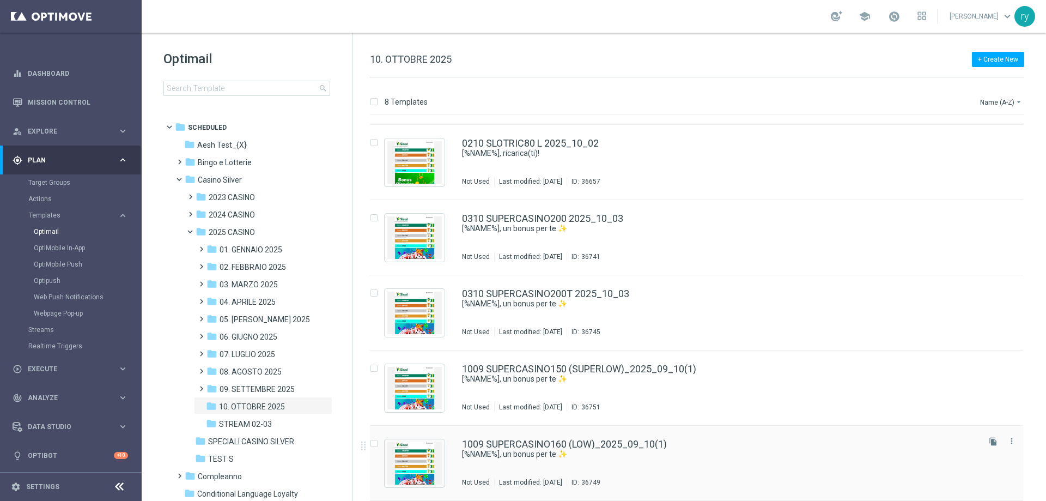
click at [591, 437] on div "1009 SUPERCASINO160 (LOW)_2025_09_10(1) [%NAME%], un bonus per te ✨ Not Used La…" at bounding box center [696, 463] width 653 height 75
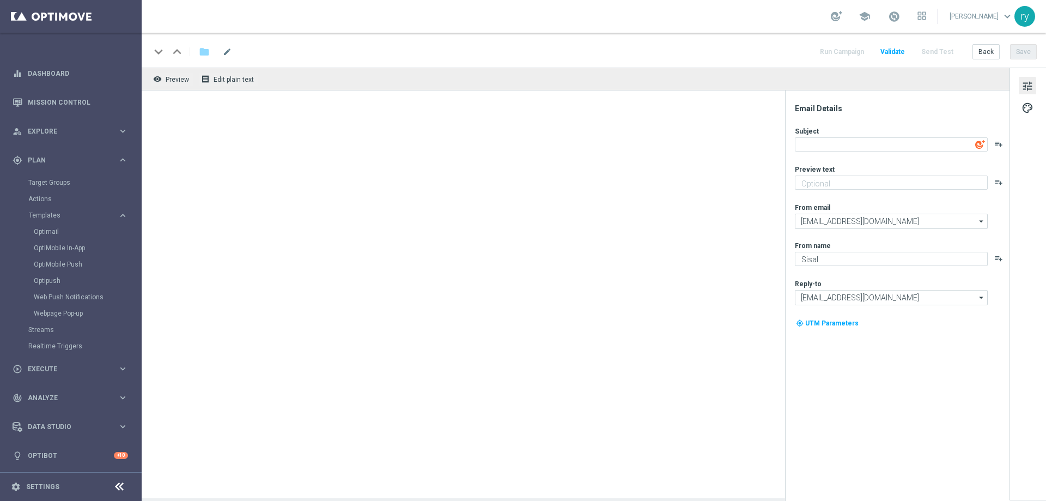
type textarea "[%NAME%], un bonus per te ✨"
type textarea "Fino a 160€ di bonus"
type input "[EMAIL_ADDRESS][DOMAIN_NAME]"
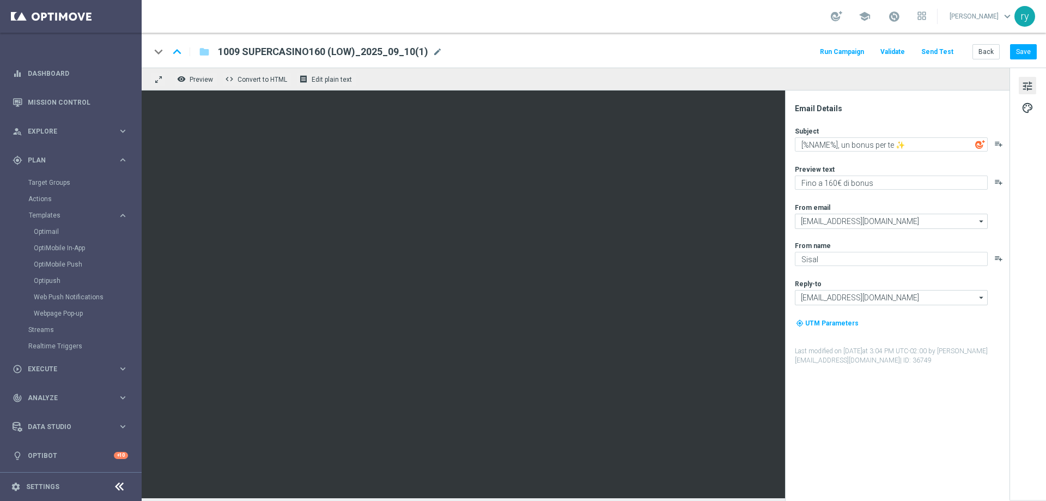
click at [328, 47] on span "1009 SUPERCASINO160 (LOW)_2025_09_10(1)" at bounding box center [323, 51] width 210 height 13
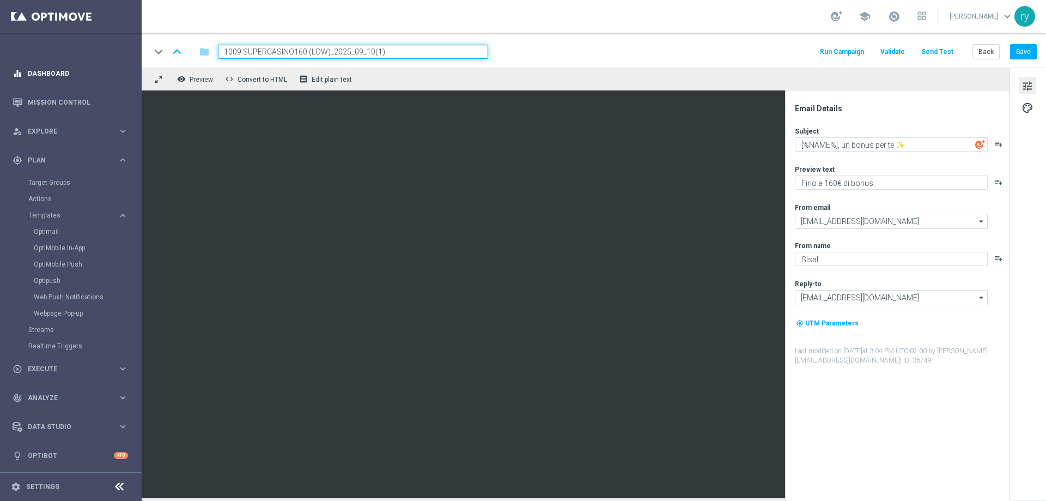
drag, startPoint x: 405, startPoint y: 56, endPoint x: 101, endPoint y: 77, distance: 304.9
click at [101, 77] on main "equalizer Dashboard Mission Control" at bounding box center [523, 250] width 1046 height 501
paste input "0310 SUPERCASINO180"
type input "0310 SUPERCASINO180 2025_10_03"
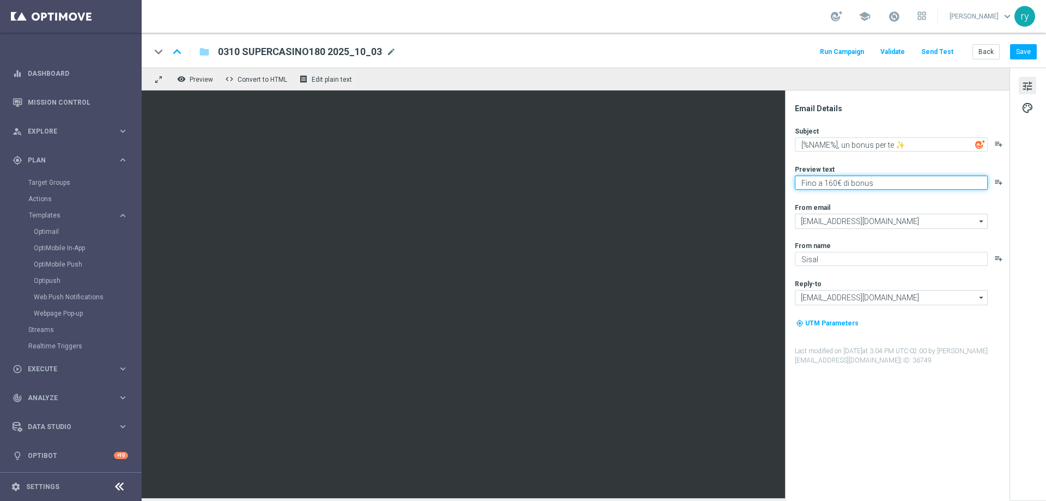
click at [829, 183] on textarea "Fino a 160€ di bonus" at bounding box center [891, 182] width 193 height 14
type textarea "Fino a 180€ di bonus"
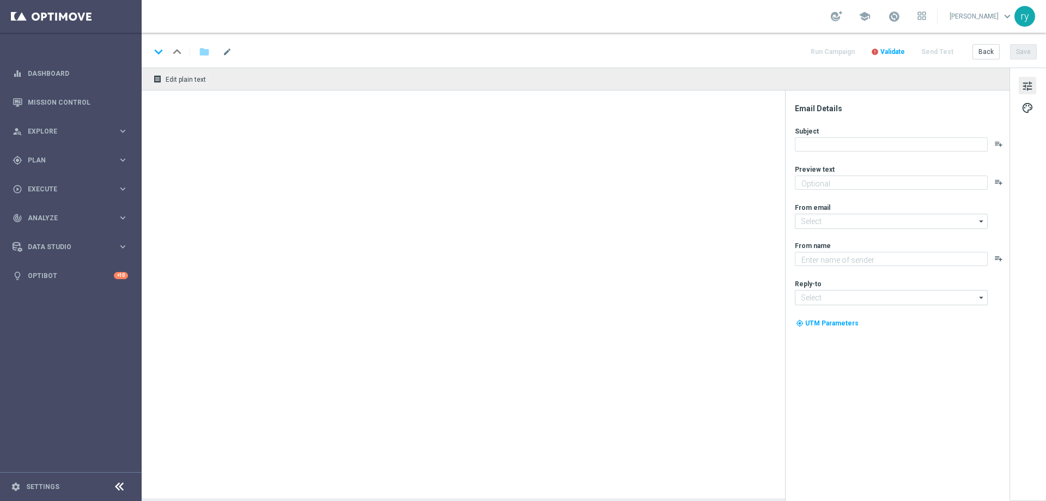
click at [893, 53] on span "Validate" at bounding box center [893, 52] width 25 height 8
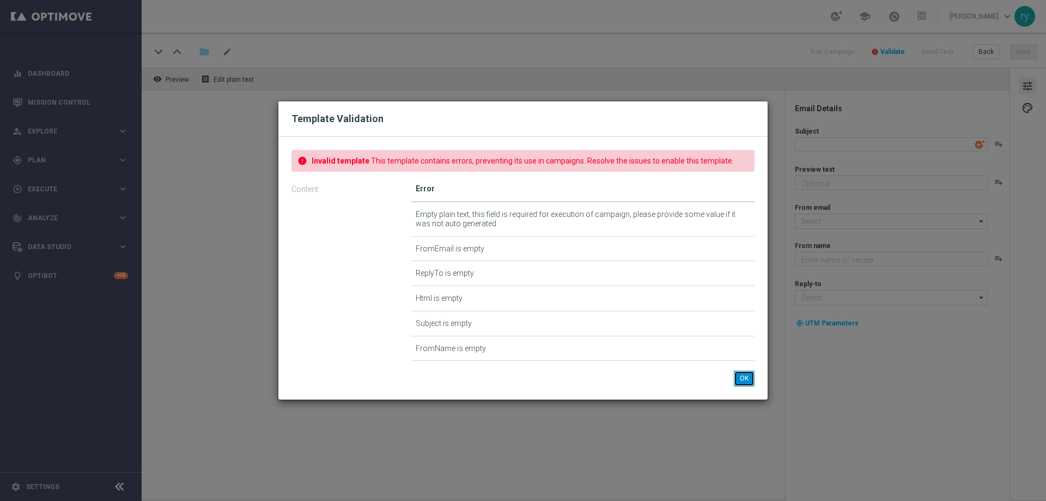
click at [744, 379] on button "OK" at bounding box center [744, 378] width 21 height 15
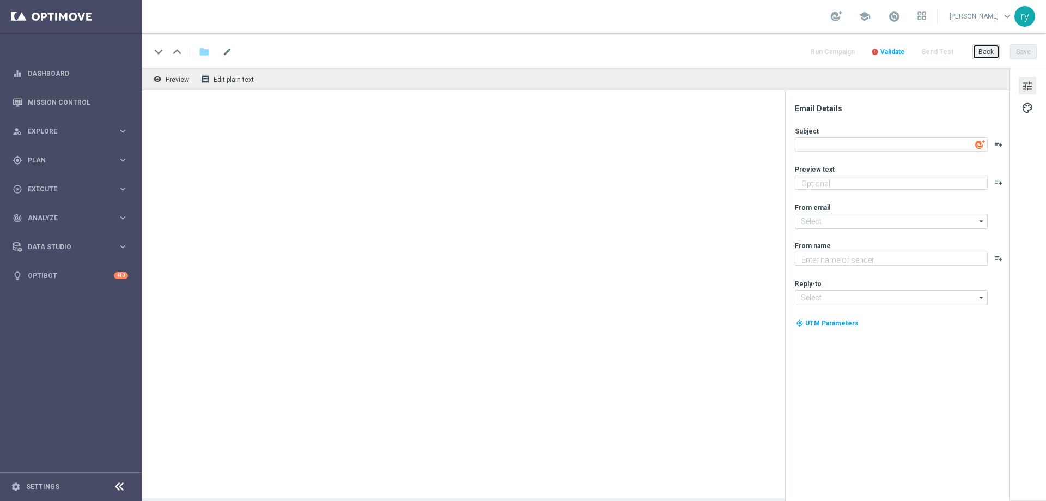
click at [983, 50] on button "Back" at bounding box center [986, 51] width 27 height 15
click at [986, 52] on button "Back" at bounding box center [986, 51] width 27 height 15
click at [44, 159] on span "Plan" at bounding box center [73, 160] width 90 height 7
click at [51, 185] on link "Target Groups" at bounding box center [70, 182] width 85 height 9
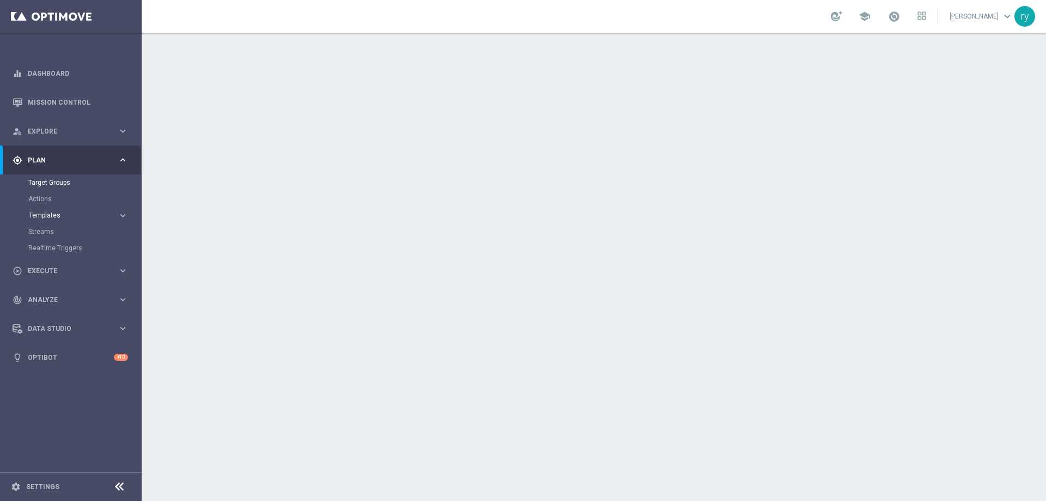
click at [59, 212] on span "Templates" at bounding box center [68, 215] width 78 height 7
click at [60, 231] on link "Optimail" at bounding box center [74, 231] width 80 height 9
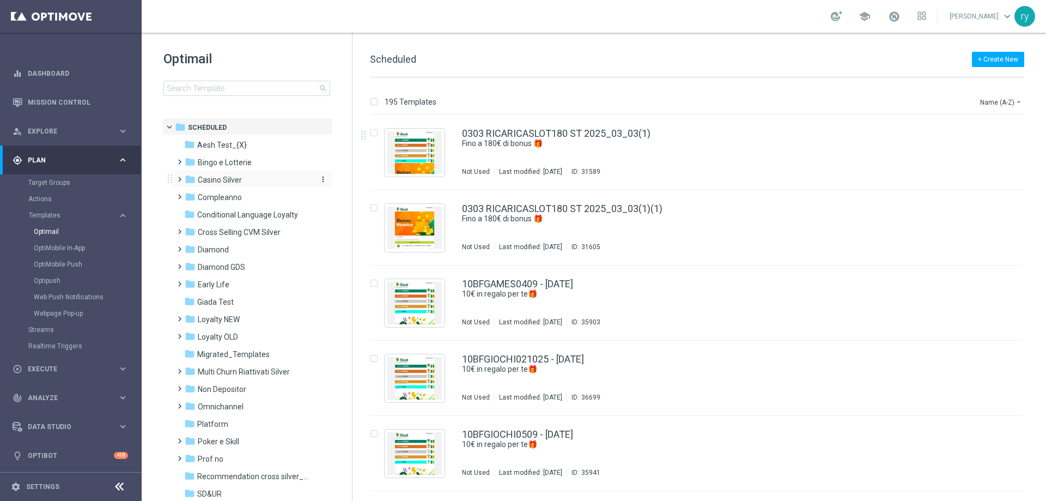
click at [225, 179] on span "Casino Silver" at bounding box center [220, 180] width 44 height 10
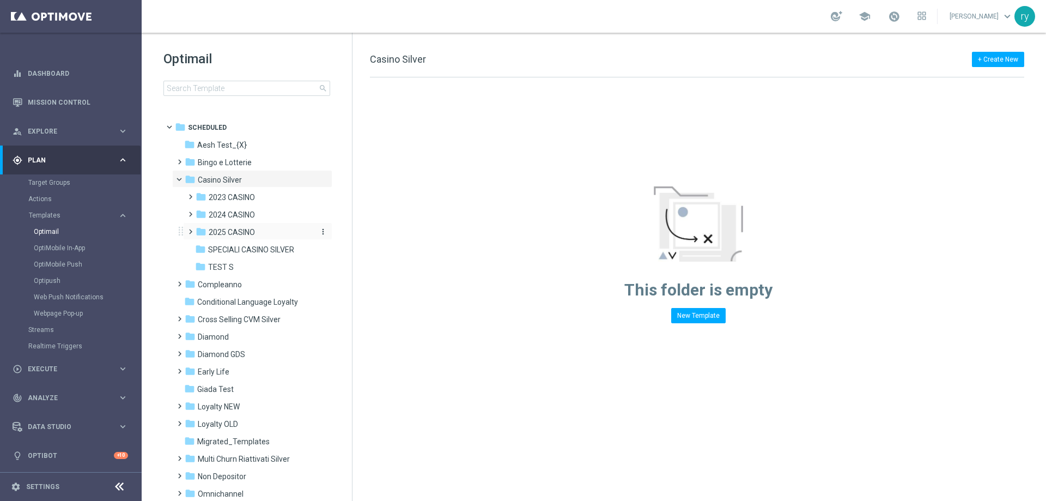
click at [247, 229] on span "2025 CASINO" at bounding box center [232, 232] width 46 height 10
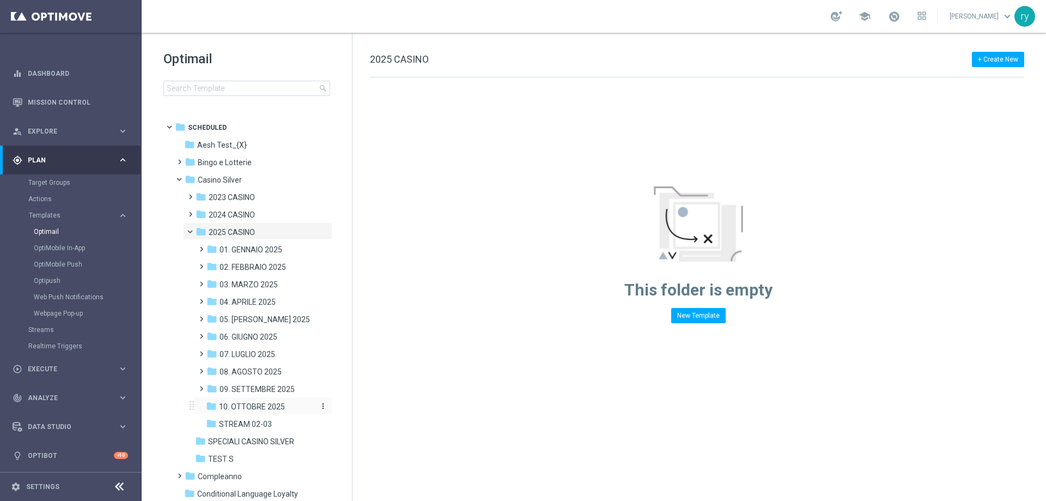
click at [260, 402] on span "10. OTTOBRE 2025" at bounding box center [252, 407] width 66 height 10
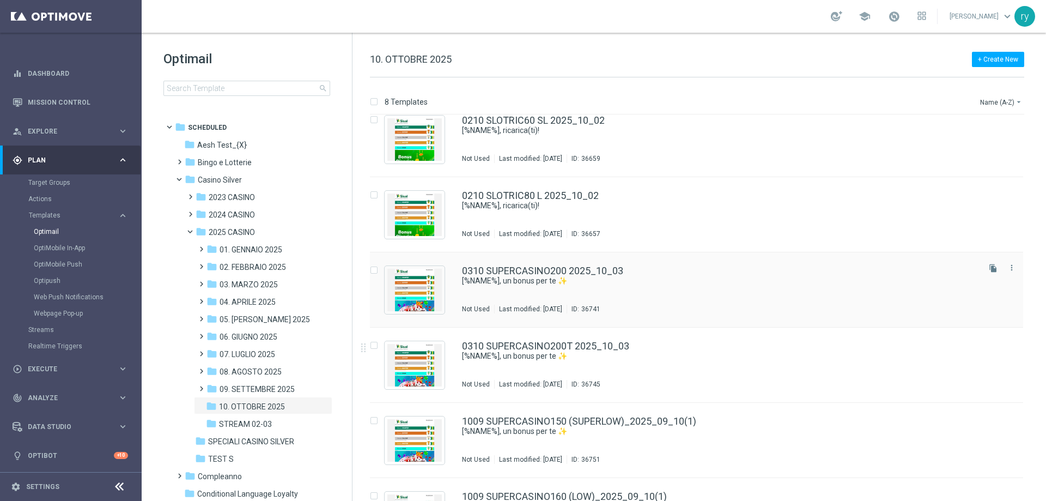
scroll to position [216, 0]
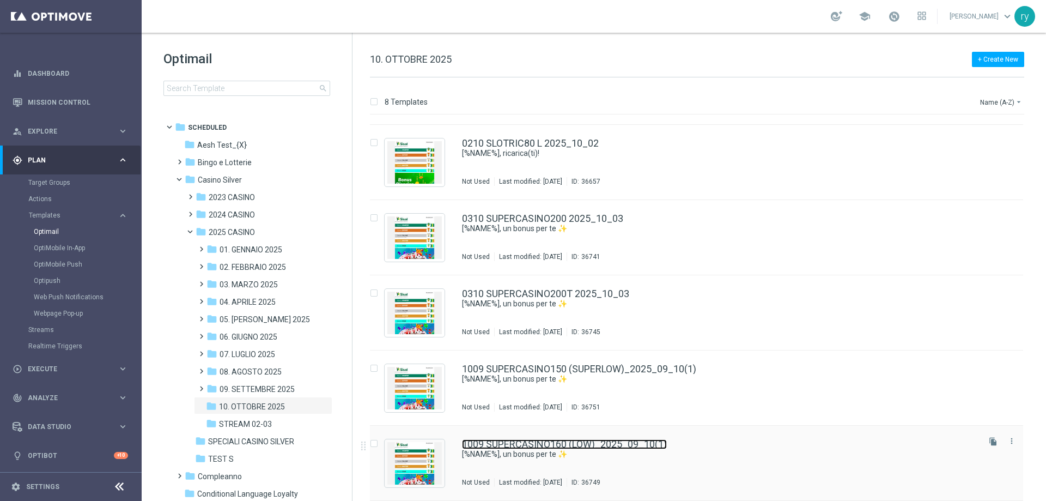
click at [628, 440] on link "1009 SUPERCASINO160 (LOW)_2025_09_10(1)" at bounding box center [564, 444] width 205 height 10
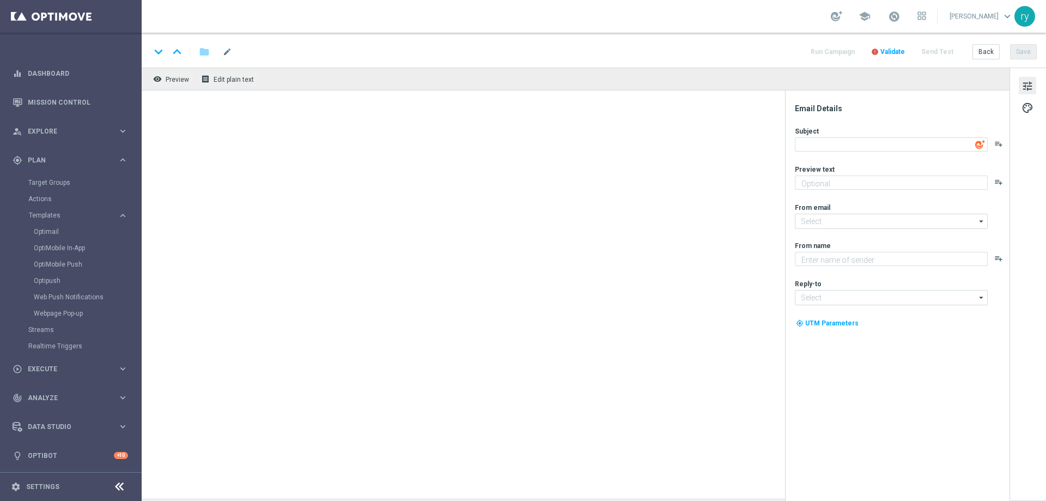
type textarea "[%NAME%], un bonus per te ✨"
type textarea "Fino a 160€ di bonus"
type input "[EMAIL_ADDRESS][DOMAIN_NAME]"
type textarea "Sisal"
type input "[EMAIL_ADDRESS][DOMAIN_NAME]"
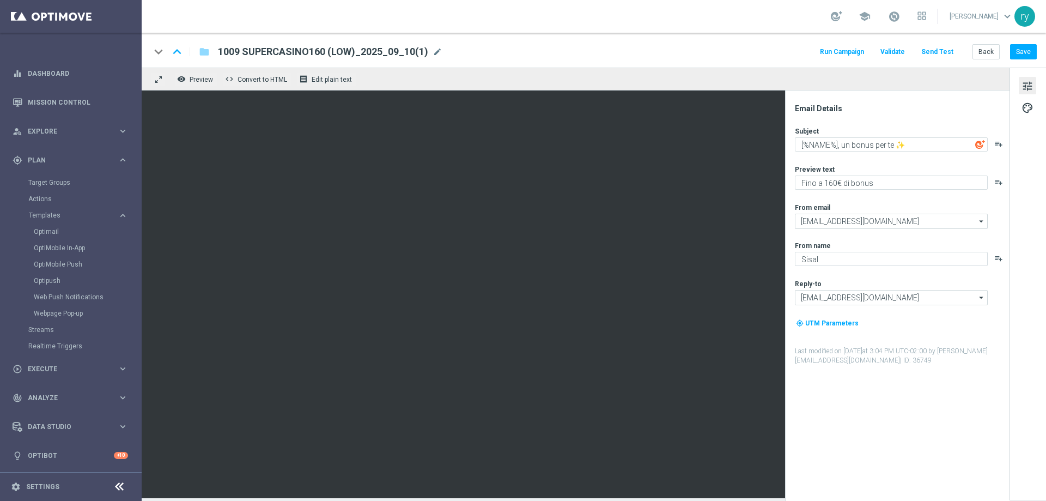
click at [429, 62] on div "keyboard_arrow_down keyboard_arrow_up folder 1009 SUPERCASINO160 (LOW)_2025_09_…" at bounding box center [594, 50] width 905 height 35
click at [434, 54] on span "mode_edit" at bounding box center [438, 52] width 10 height 10
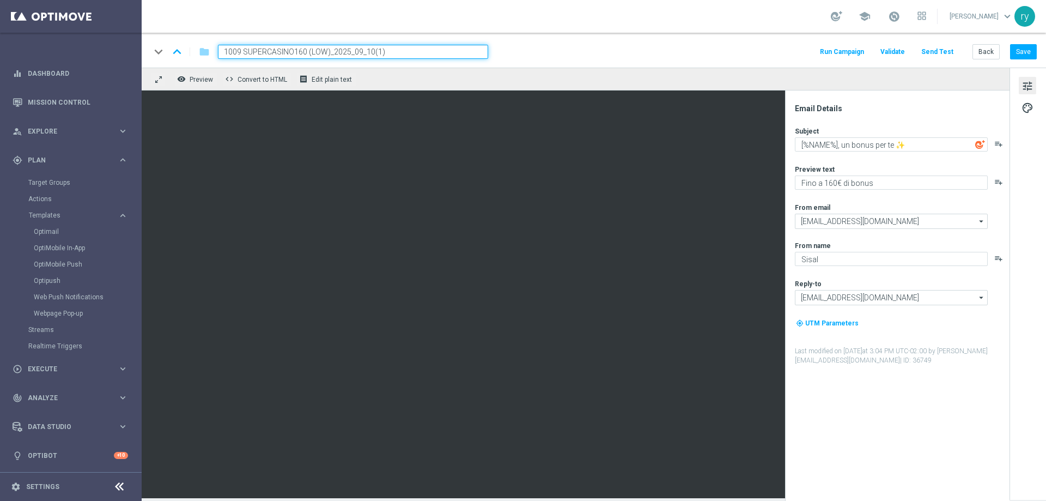
drag, startPoint x: 372, startPoint y: 53, endPoint x: 196, endPoint y: 62, distance: 176.8
click at [196, 62] on div "keyboard_arrow_down keyboard_arrow_up folder 1009 SUPERCASINO160 (LOW)_2025_09_…" at bounding box center [594, 50] width 905 height 35
paste input "0310 SUPERCASINO180"
type input "0310 SUPERCASINO180 2025_10_03"
click at [538, 63] on div "keyboard_arrow_down keyboard_arrow_up folder 0310 SUPERCASINO180 2025_10_03 Run…" at bounding box center [594, 50] width 905 height 35
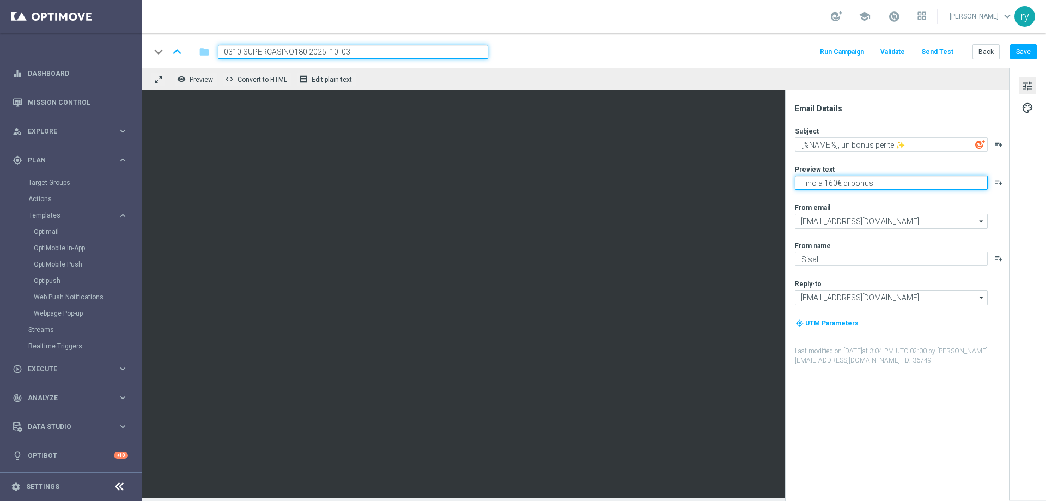
click at [831, 184] on textarea "Fino a 160€ di bonus" at bounding box center [891, 182] width 193 height 14
type textarea "Fino a 180€ di bonus"
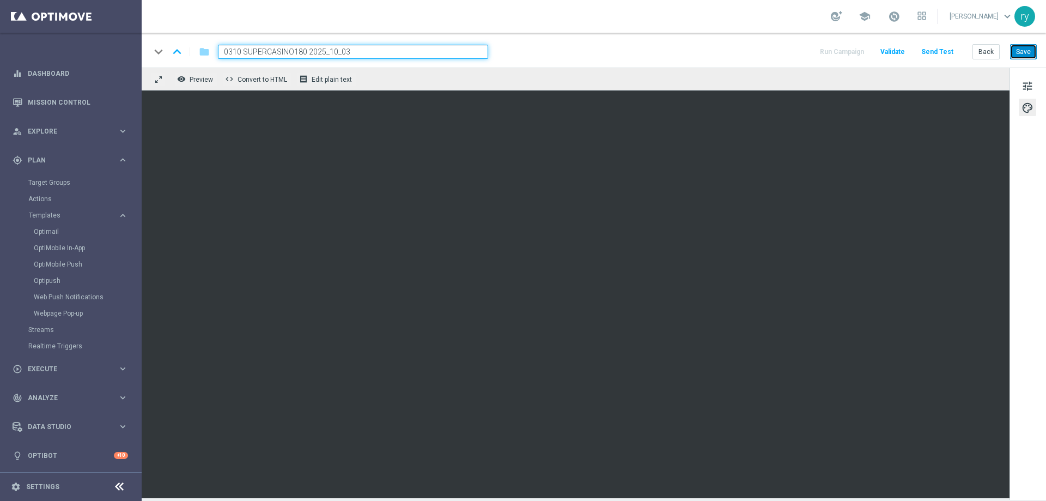
click at [1017, 54] on button "Save" at bounding box center [1023, 51] width 27 height 15
click at [978, 51] on button "Back" at bounding box center [986, 51] width 27 height 15
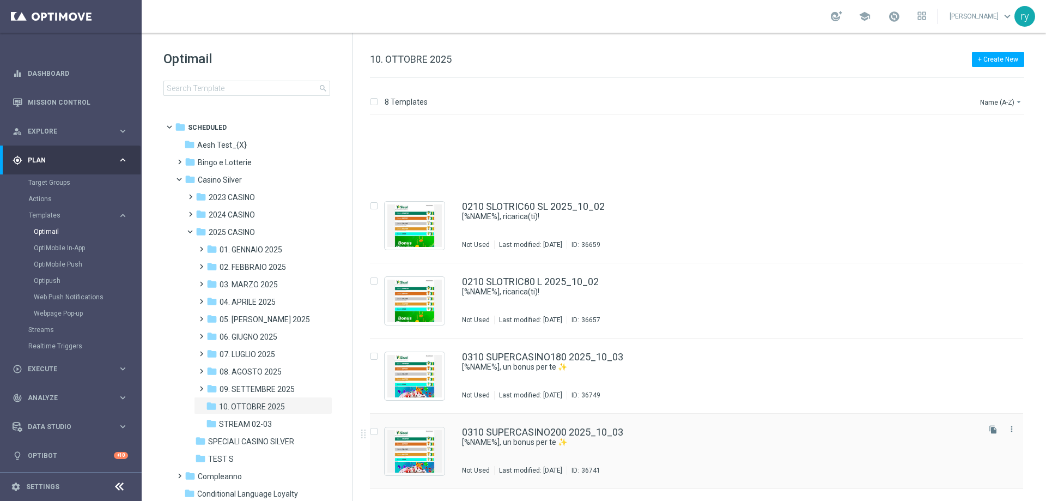
scroll to position [216, 0]
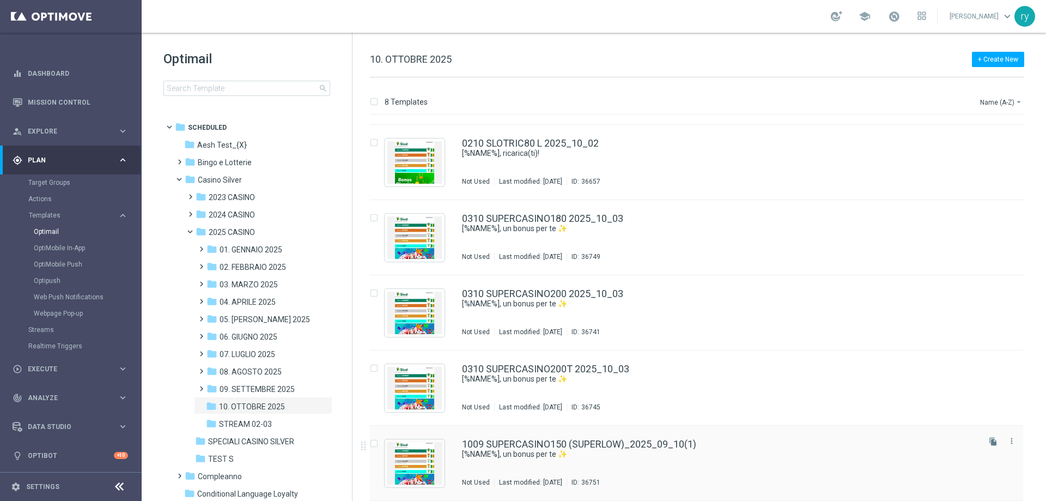
click at [648, 438] on div "1009 SUPERCASINO150 (SUPERLOW)_2025_09_10(1) ​[%NAME%], un bonus per te ✨ Not U…" at bounding box center [696, 463] width 653 height 75
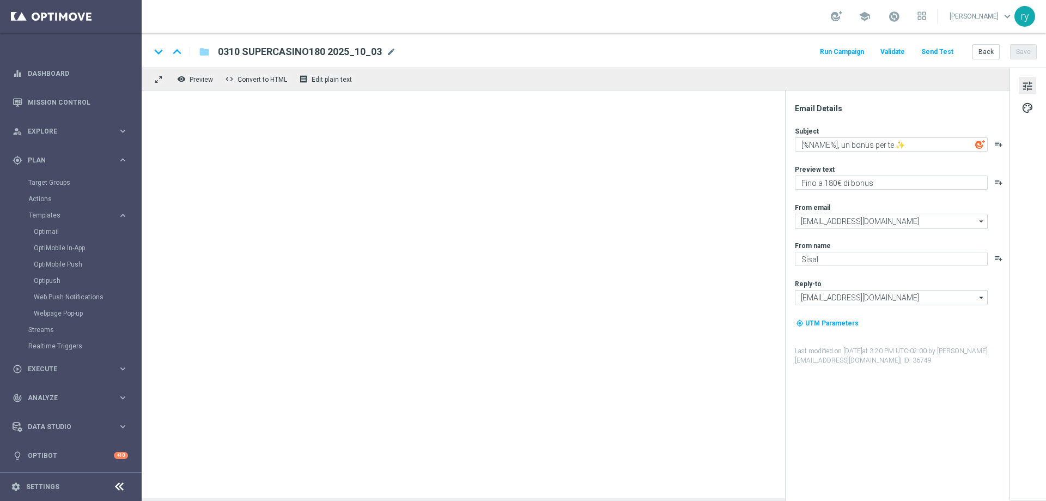
type textarea "​[%NAME%], un bonus per te ✨"
type textarea "Fino a 150€ di bonus"
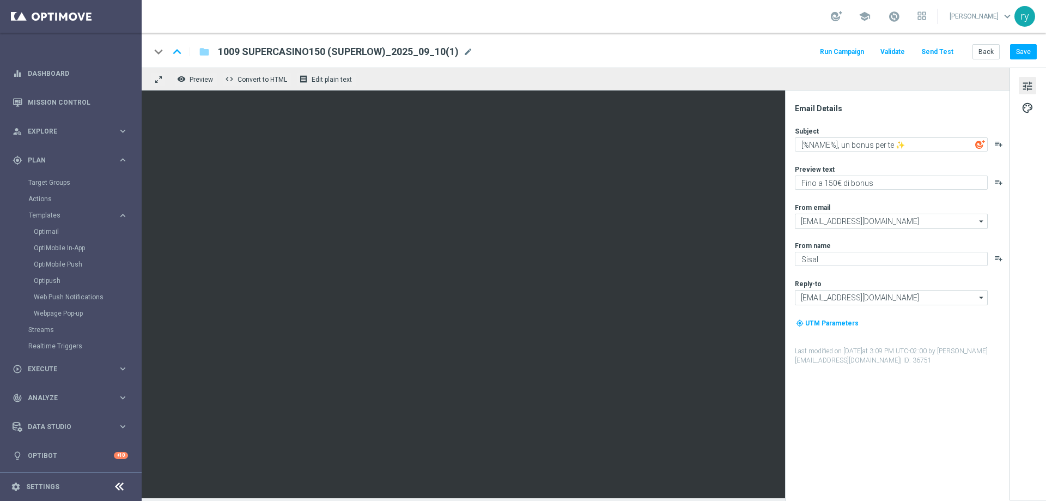
click at [404, 43] on div "keyboard_arrow_down keyboard_arrow_up folder 1009 SUPERCASINO150 (SUPERLOW)_202…" at bounding box center [594, 50] width 905 height 35
click at [450, 54] on span "1009 SUPERCASINO150 (SUPERLOW)_2025_09_10(1)" at bounding box center [338, 51] width 241 height 13
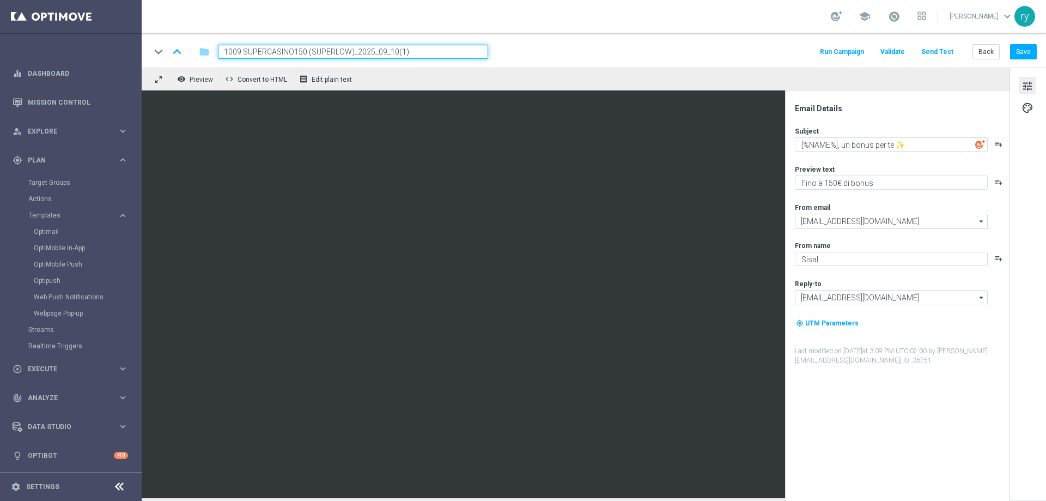
drag, startPoint x: 284, startPoint y: 43, endPoint x: 10, endPoint y: 49, distance: 274.2
click at [9, 49] on main "equalizer Dashboard Mission Control" at bounding box center [523, 250] width 1046 height 501
paste input "0310 SUPERCASINO150"
type input "0310 SUPERCASINO150 2025_10_03"
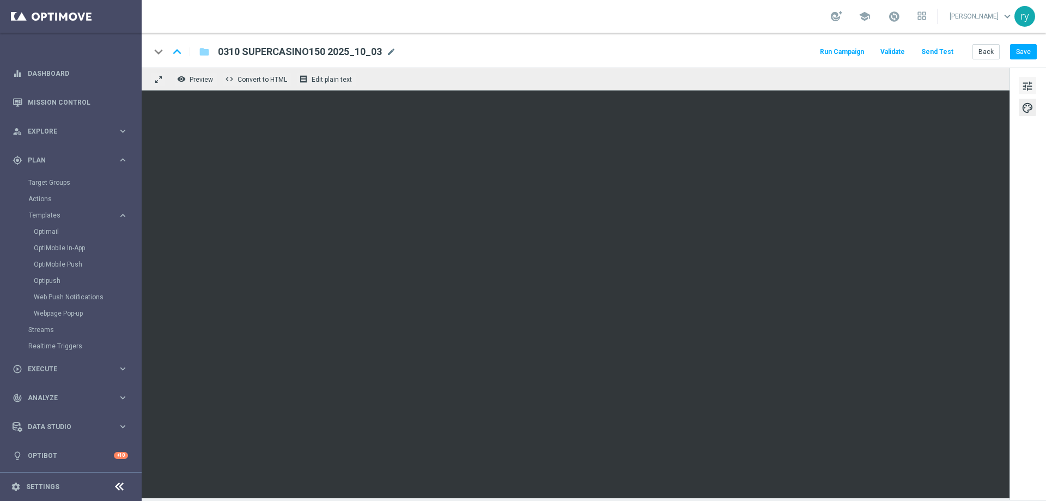
click at [1035, 86] on button "tune" at bounding box center [1027, 85] width 17 height 17
click at [1033, 52] on button "Save" at bounding box center [1023, 51] width 27 height 15
click at [989, 52] on button "Back" at bounding box center [986, 51] width 27 height 15
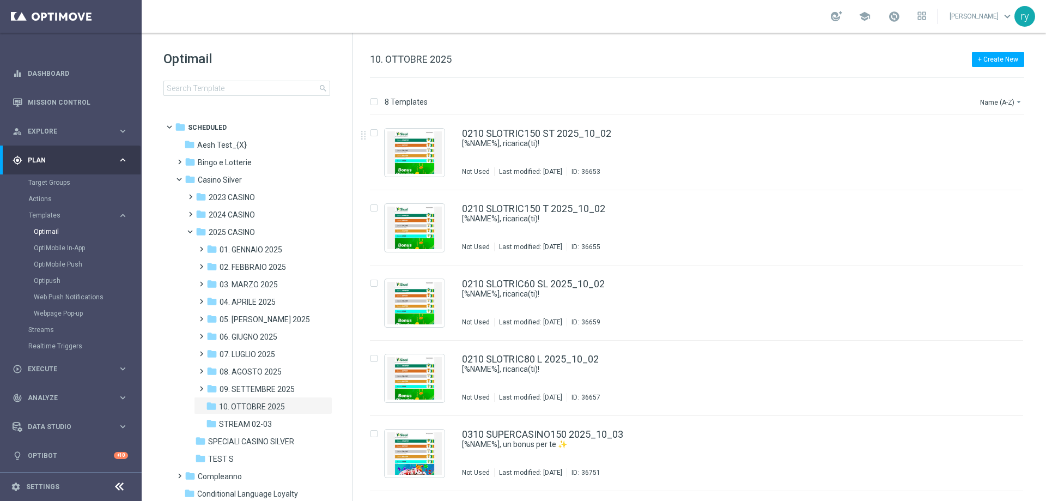
click at [487, 86] on div "8 Templates Name (A-Z) arrow_drop_down Drag here to set row groups Drag here to…" at bounding box center [700, 288] width 694 height 423
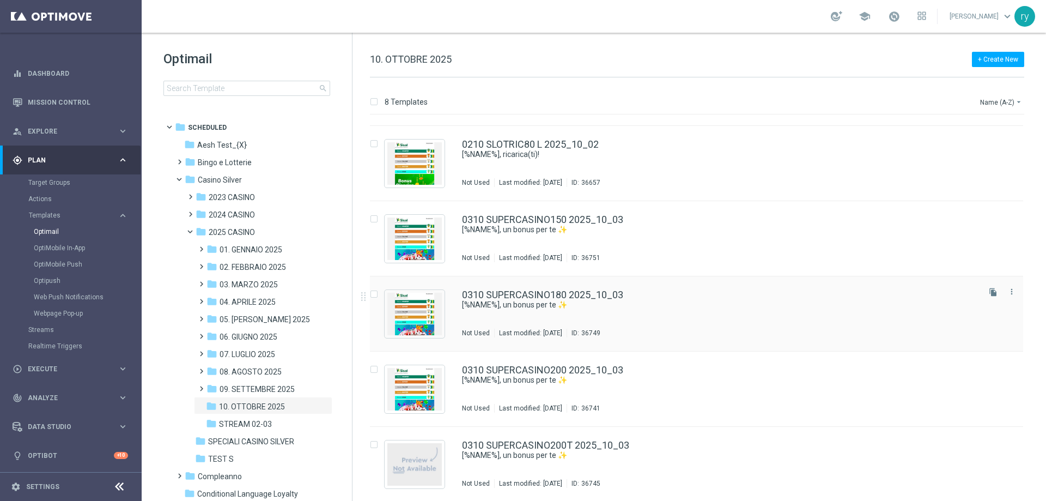
scroll to position [216, 0]
